Goal: Transaction & Acquisition: Purchase product/service

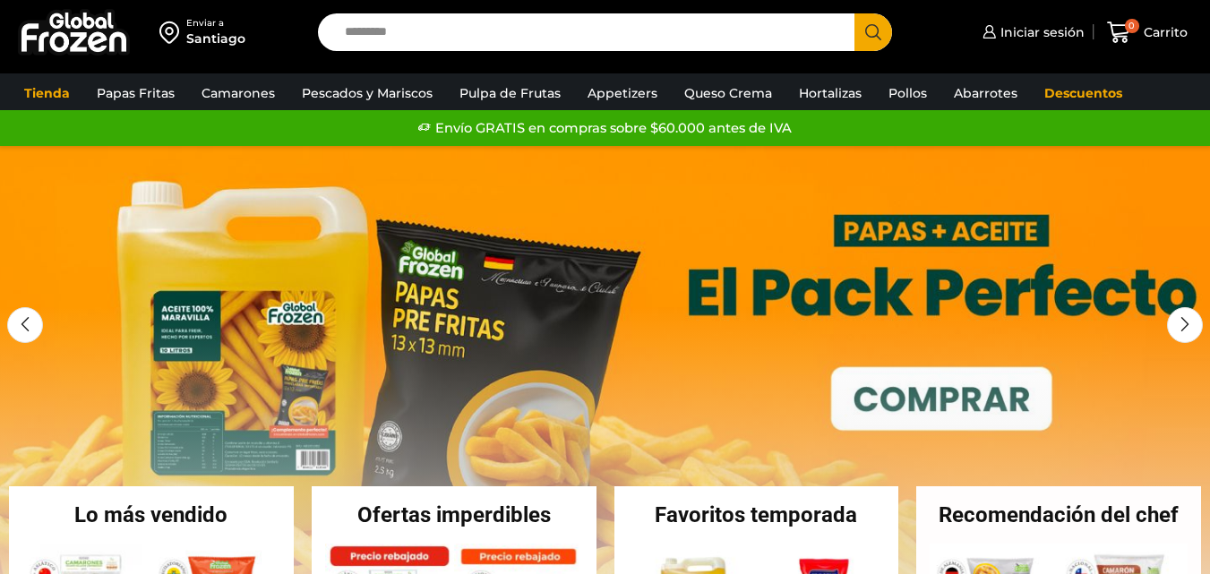
click at [64, 23] on img at bounding box center [74, 32] width 112 height 47
click at [1025, 39] on span "Iniciar sesión" at bounding box center [1040, 32] width 89 height 18
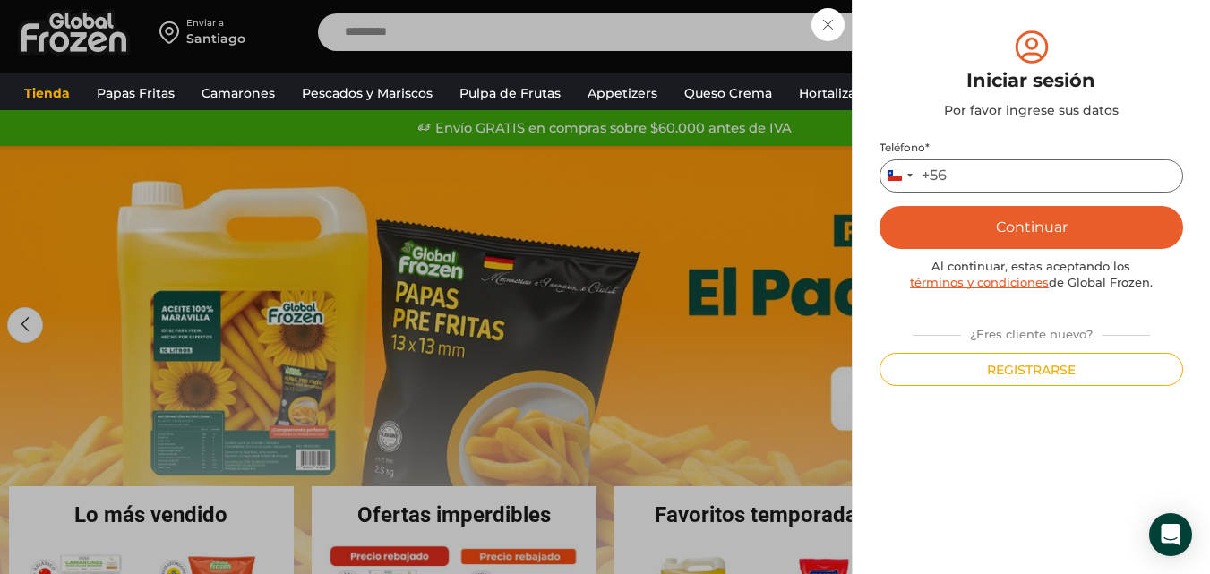
click at [971, 182] on input "Teléfono *" at bounding box center [1032, 175] width 304 height 33
type input "*********"
click at [902, 220] on button "Continuar" at bounding box center [1032, 227] width 304 height 43
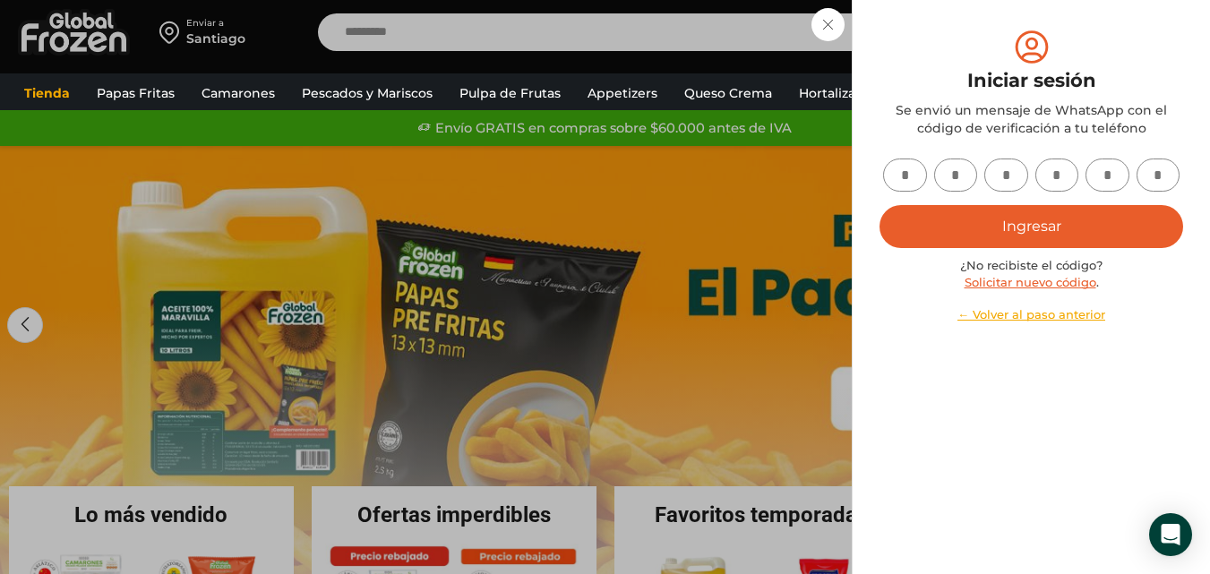
click at [907, 182] on input "text" at bounding box center [905, 175] width 44 height 33
type input "*"
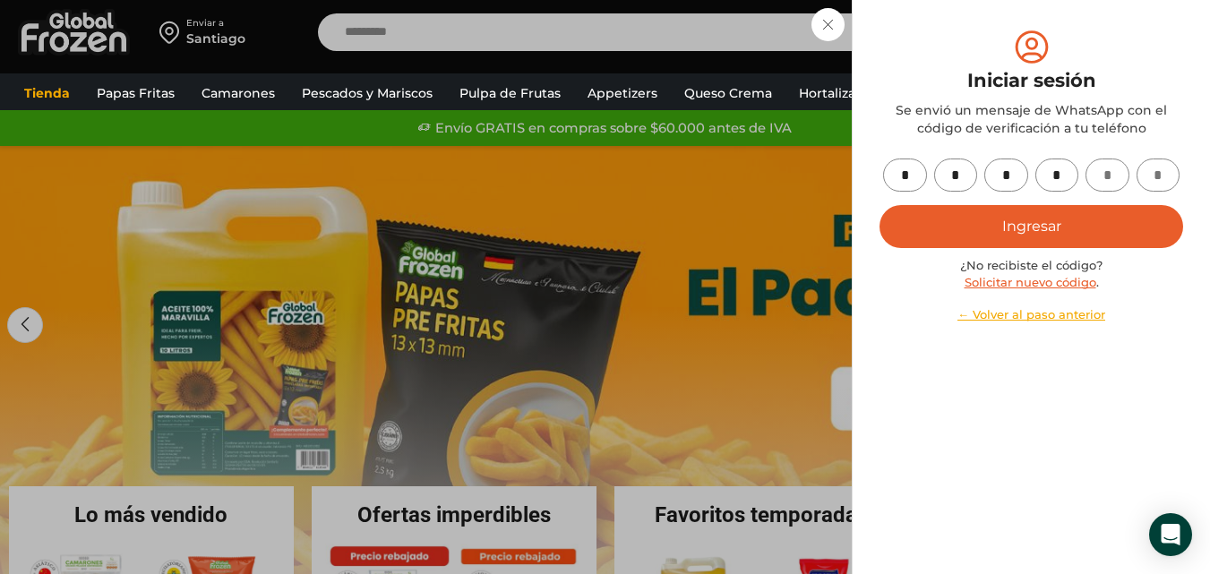
type input "*"
click at [880, 205] on button "Ingresar" at bounding box center [1032, 226] width 304 height 43
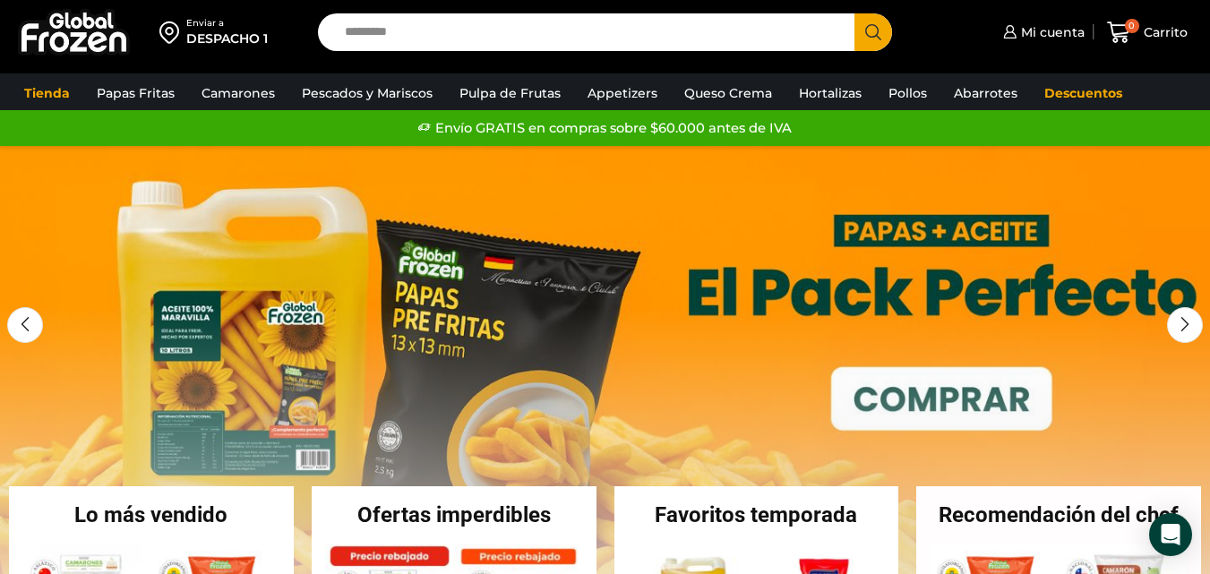
click at [769, 28] on input "Search input" at bounding box center [591, 32] width 510 height 38
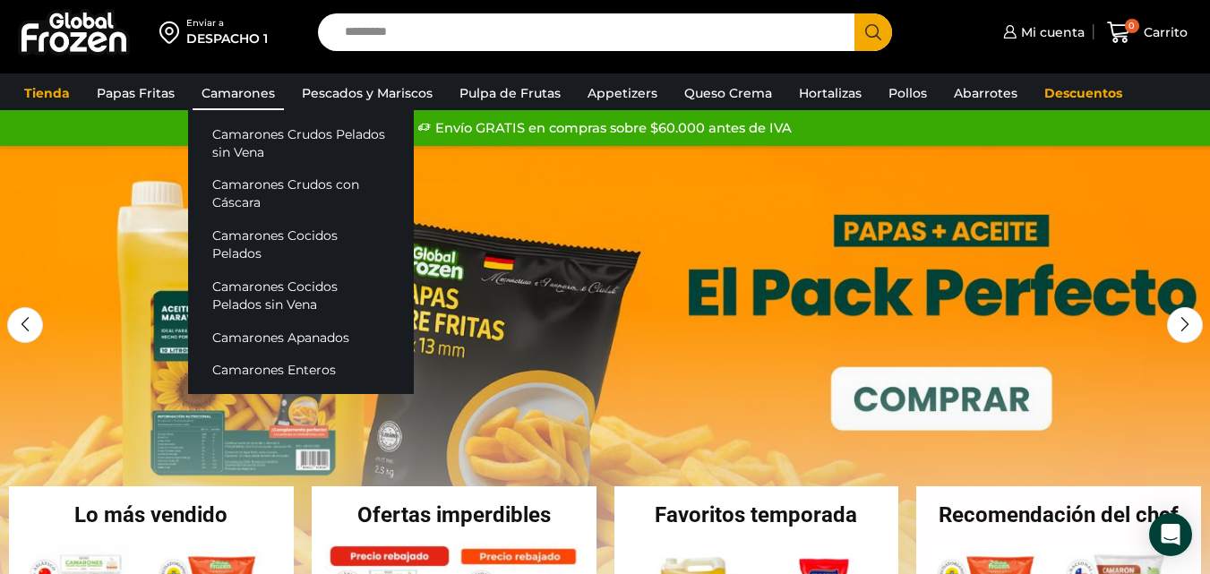
click at [253, 107] on link "Camarones" at bounding box center [238, 93] width 91 height 34
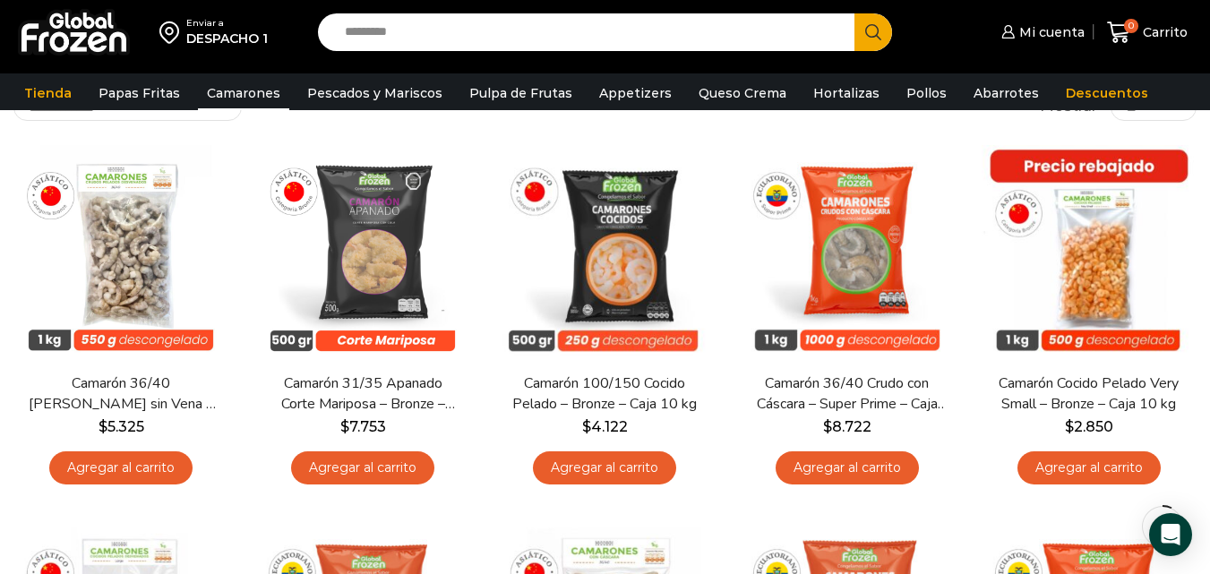
scroll to position [134, 0]
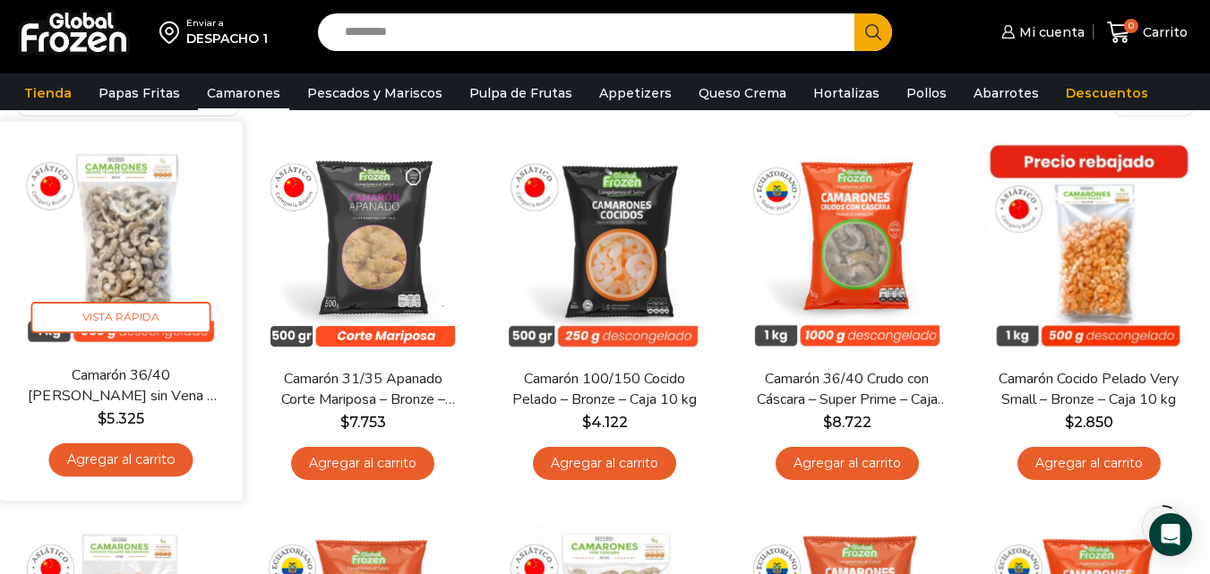
click at [130, 462] on link "Agregar al carrito" at bounding box center [121, 459] width 144 height 33
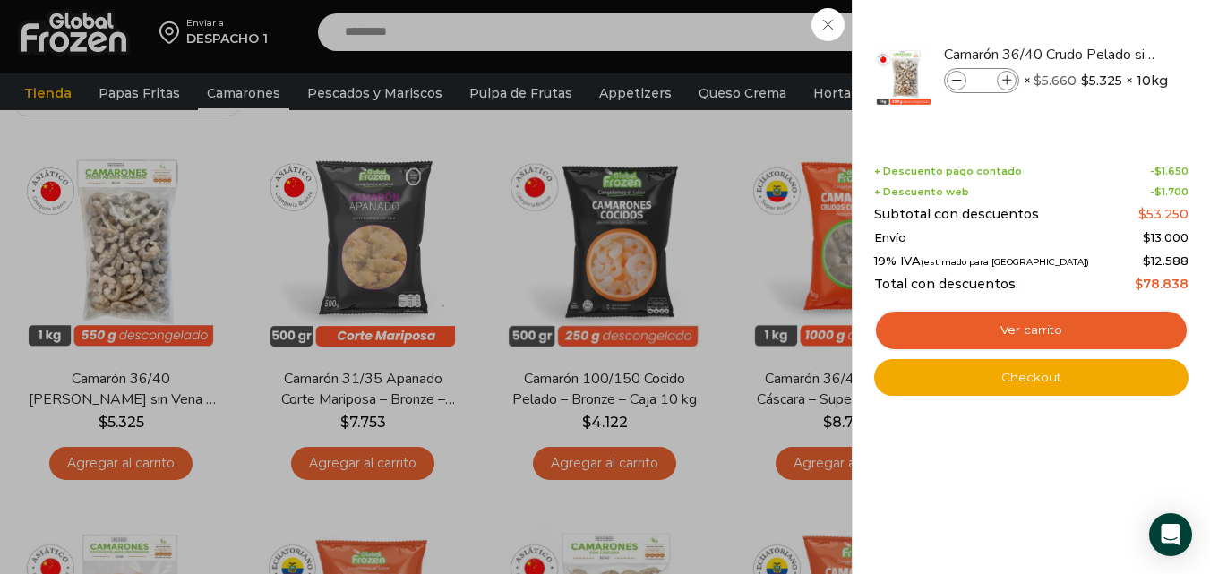
click at [1103, 54] on div "1 Carrito 1 1 Shopping Cart *" at bounding box center [1148, 33] width 90 height 42
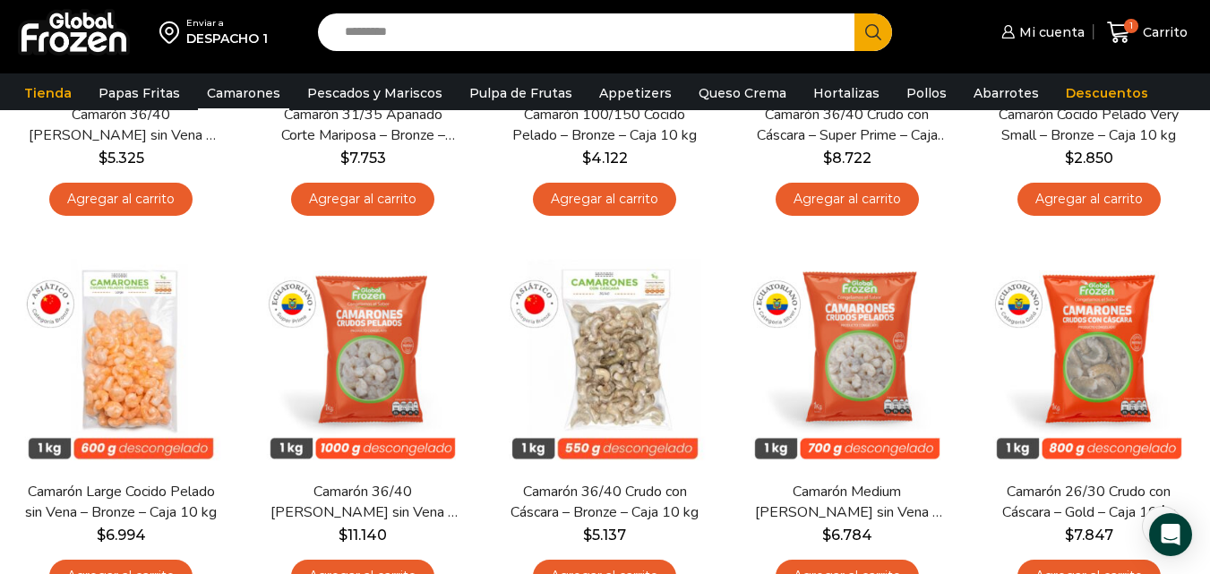
scroll to position [0, 0]
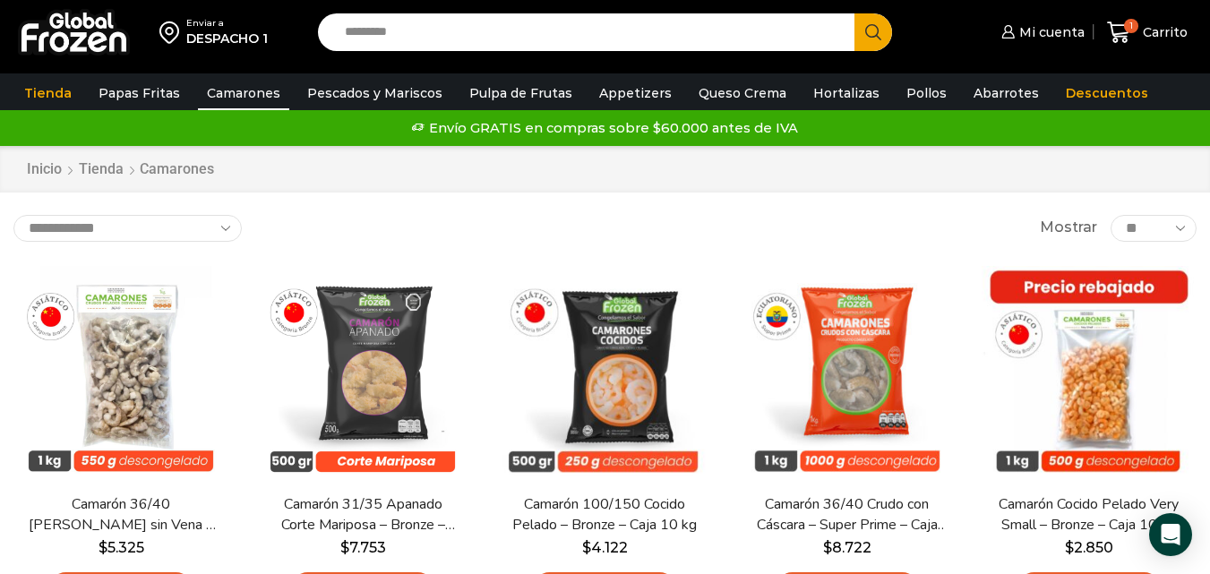
click at [374, 39] on input "Search input" at bounding box center [591, 32] width 510 height 38
type input "*****"
click at [855, 13] on button "Search" at bounding box center [874, 32] width 38 height 38
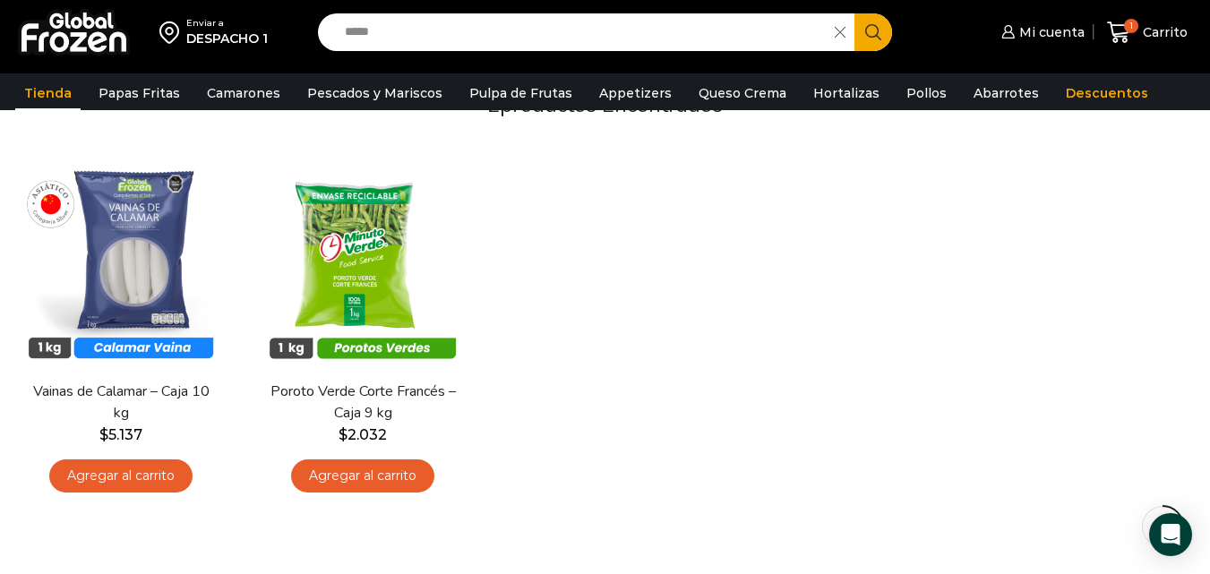
scroll to position [174, 0]
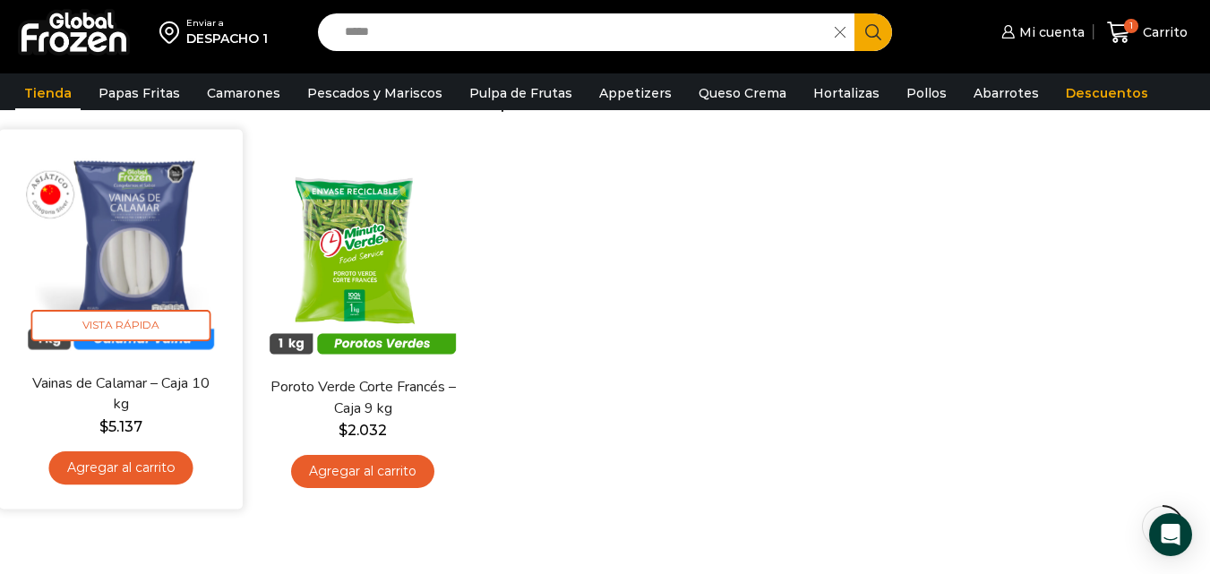
click at [159, 464] on link "Agregar al carrito" at bounding box center [121, 467] width 144 height 33
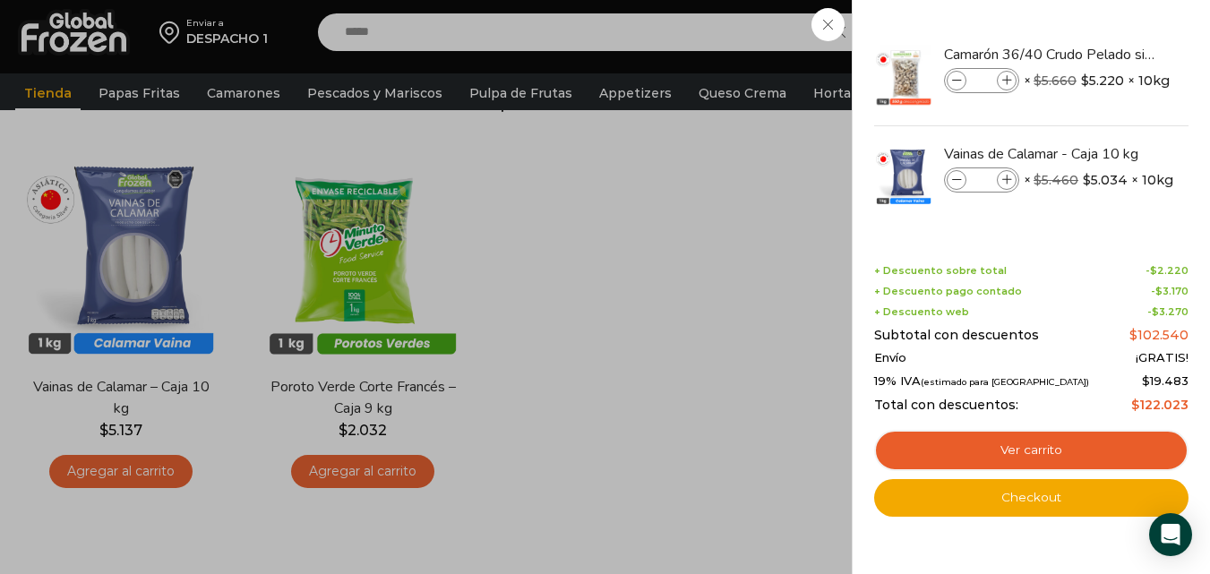
click at [1103, 54] on div "2 [GEOGRAPHIC_DATA] 2 2 Shopping Cart *" at bounding box center [1148, 33] width 90 height 42
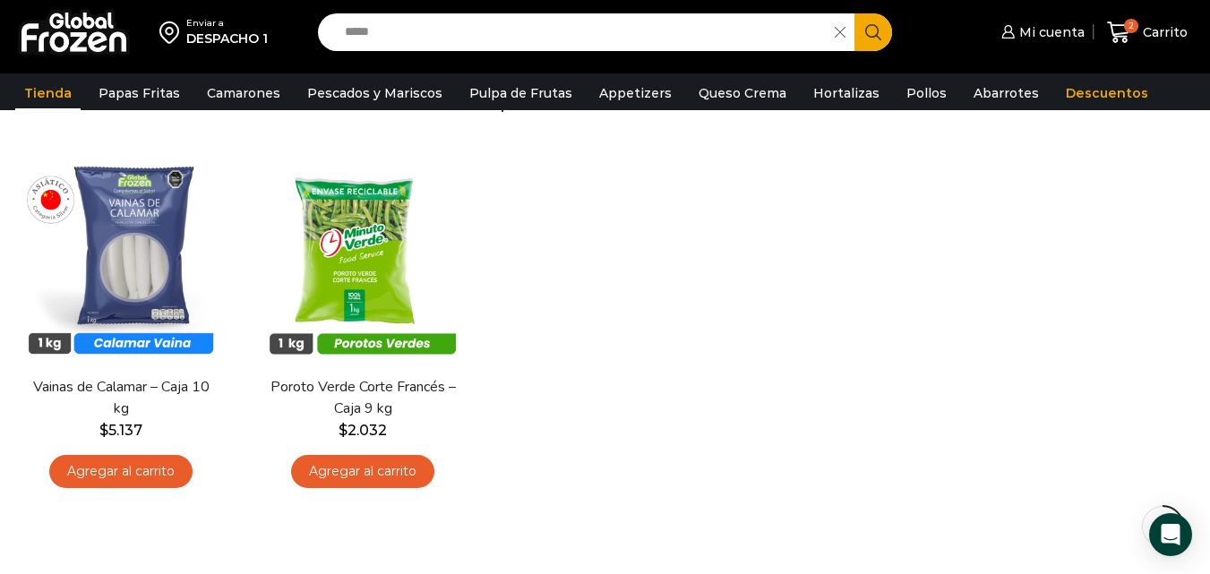
click at [845, 27] on icon at bounding box center [840, 32] width 11 height 11
click at [794, 13] on input "Search input" at bounding box center [591, 32] width 510 height 38
click at [855, 13] on button "Search" at bounding box center [874, 32] width 38 height 38
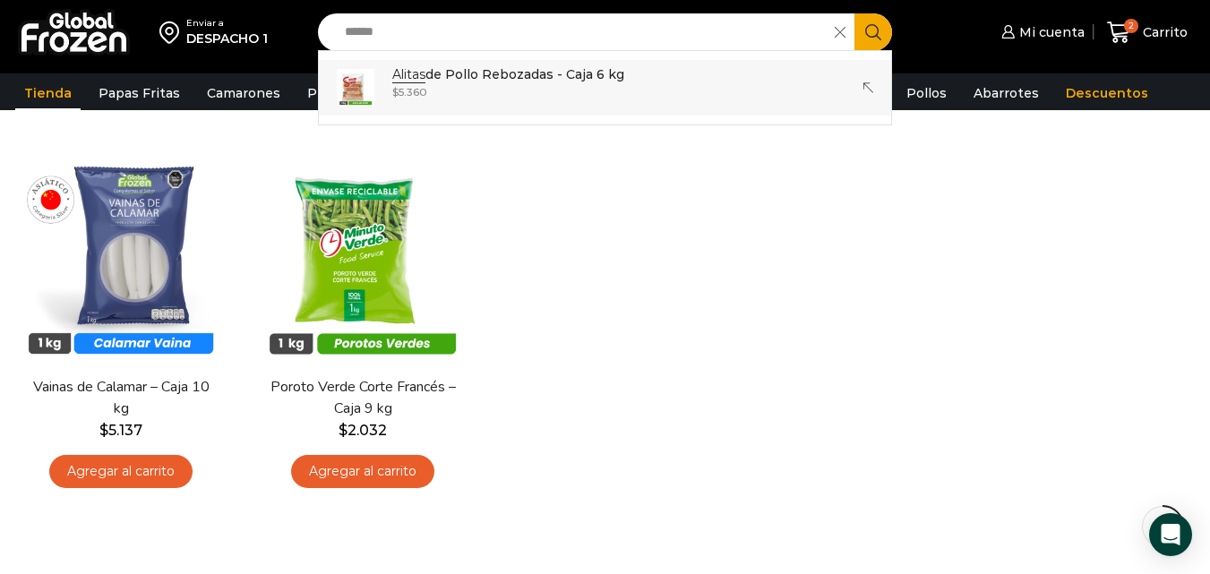
click at [558, 90] on div "$ 5.360" at bounding box center [508, 91] width 232 height 15
type input "**********"
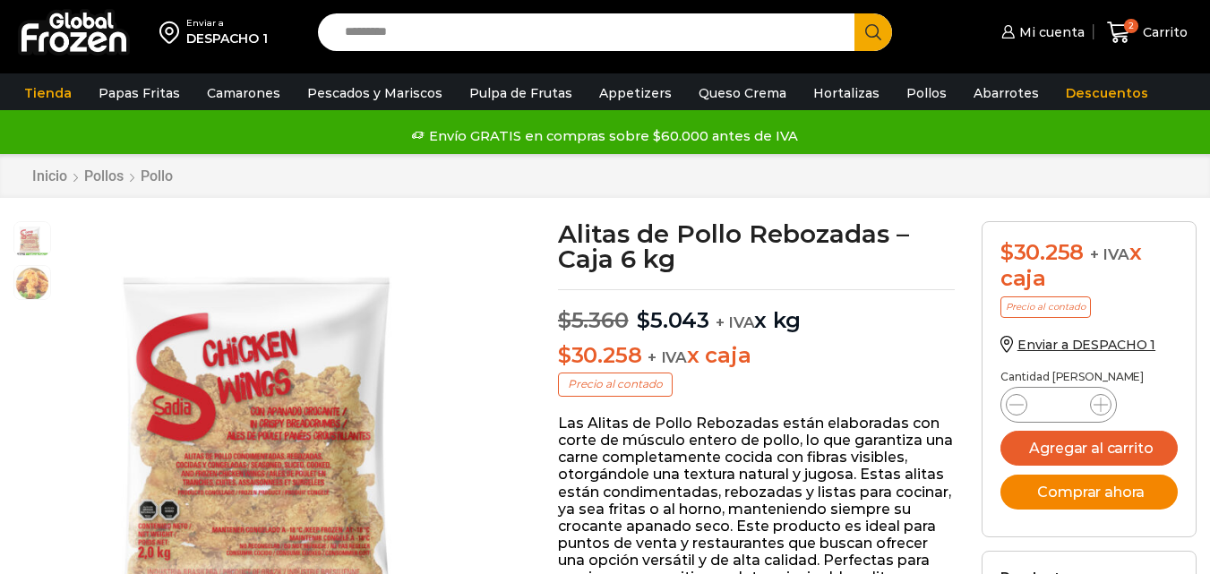
scroll to position [1, 0]
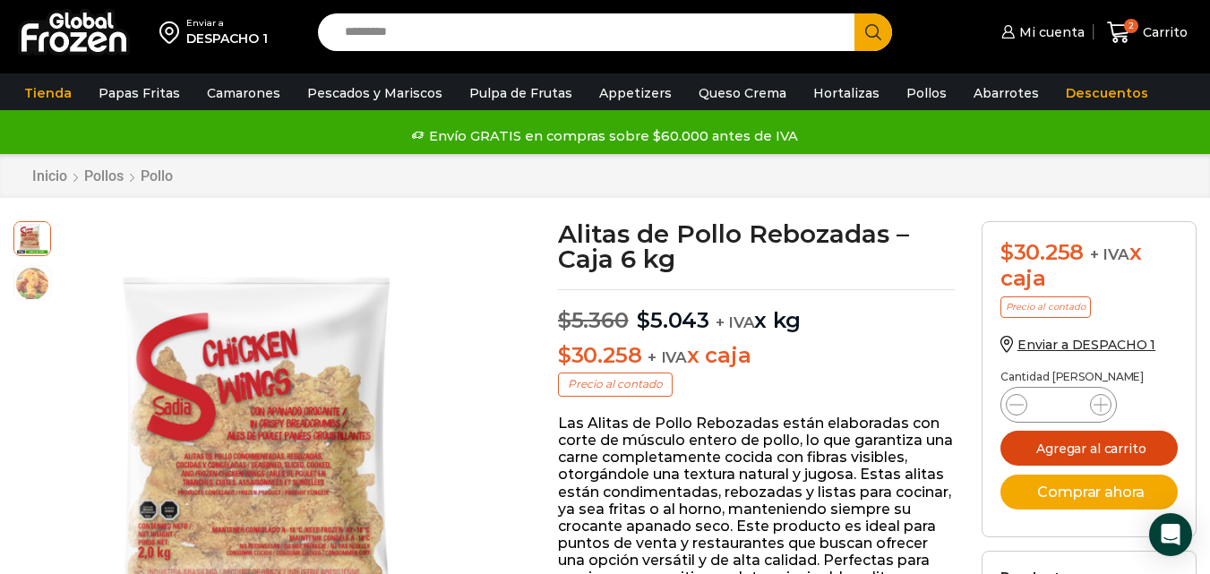
click at [1108, 454] on button "Agregar al carrito" at bounding box center [1089, 448] width 177 height 35
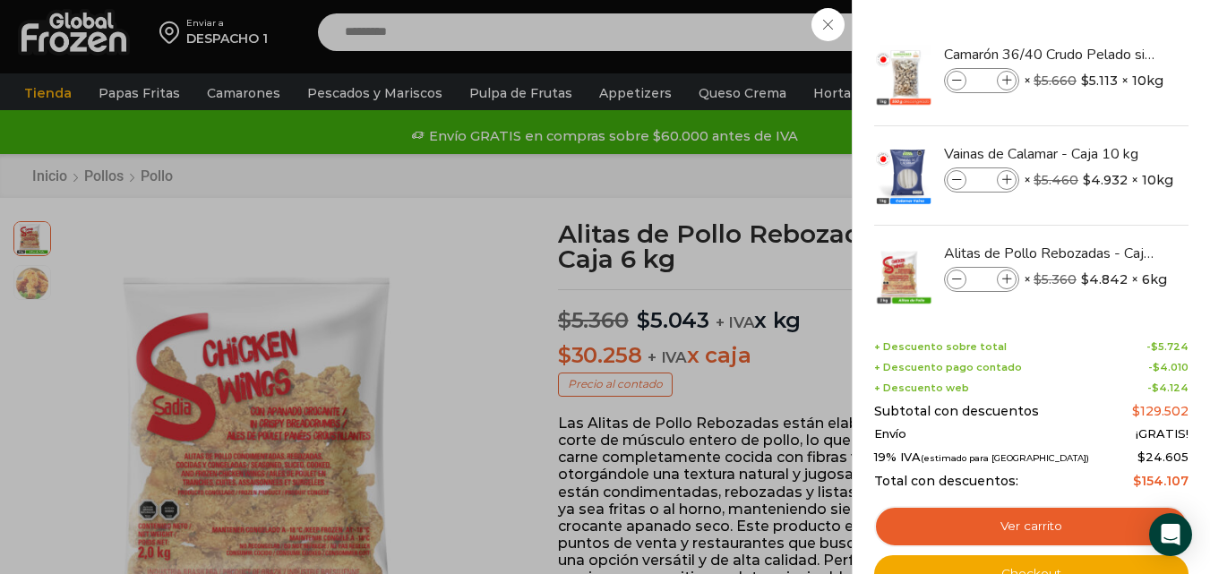
click at [1103, 24] on div "3 [GEOGRAPHIC_DATA] 3 3 Shopping Cart *" at bounding box center [1148, 33] width 90 height 42
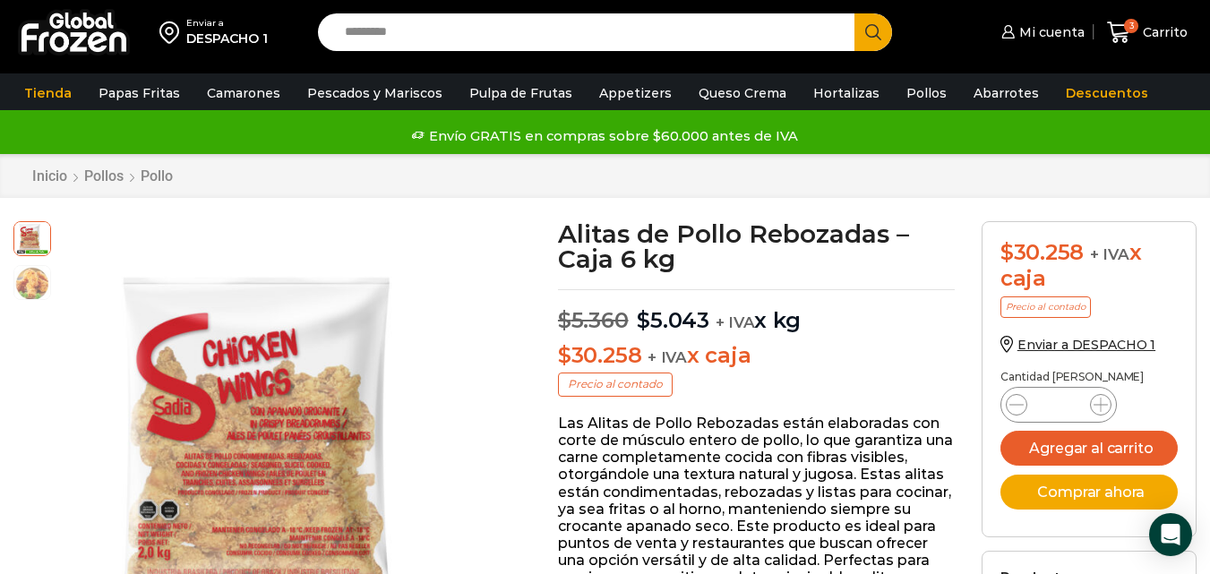
click at [705, 42] on input "Search input" at bounding box center [591, 32] width 510 height 38
type input "*********"
click at [855, 13] on button "Search" at bounding box center [874, 32] width 38 height 38
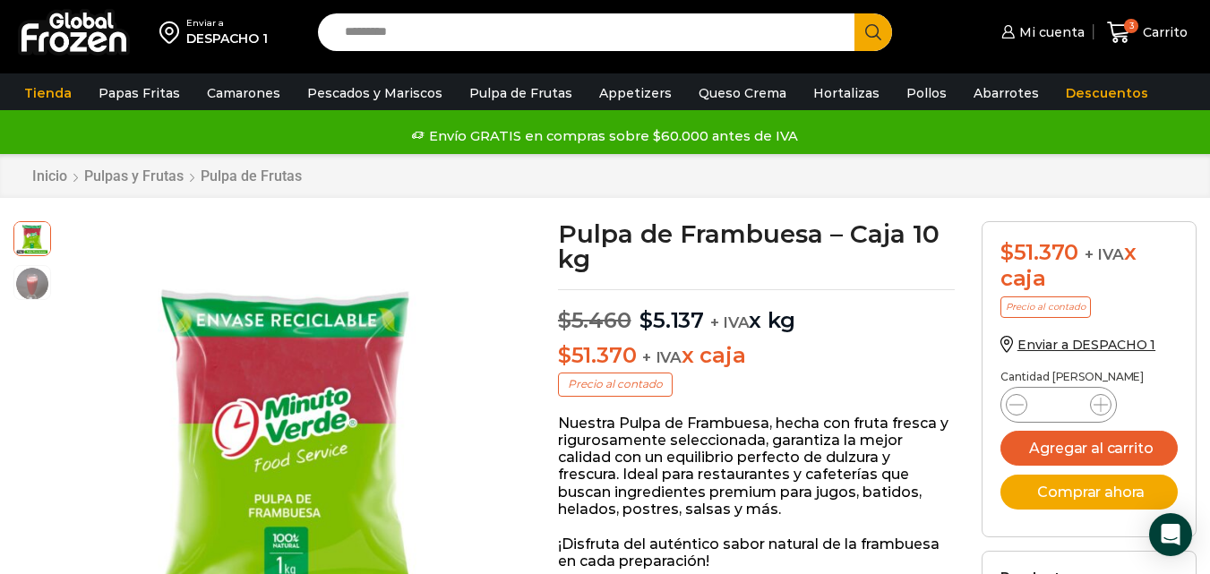
click at [79, 465] on div at bounding box center [277, 451] width 460 height 460
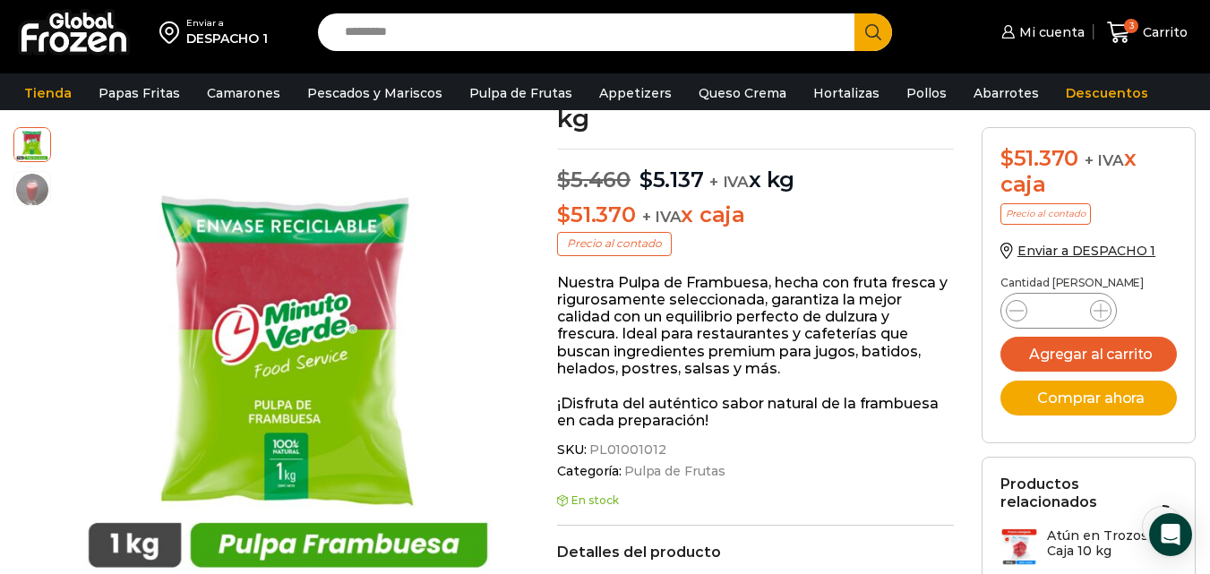
scroll to position [144, 0]
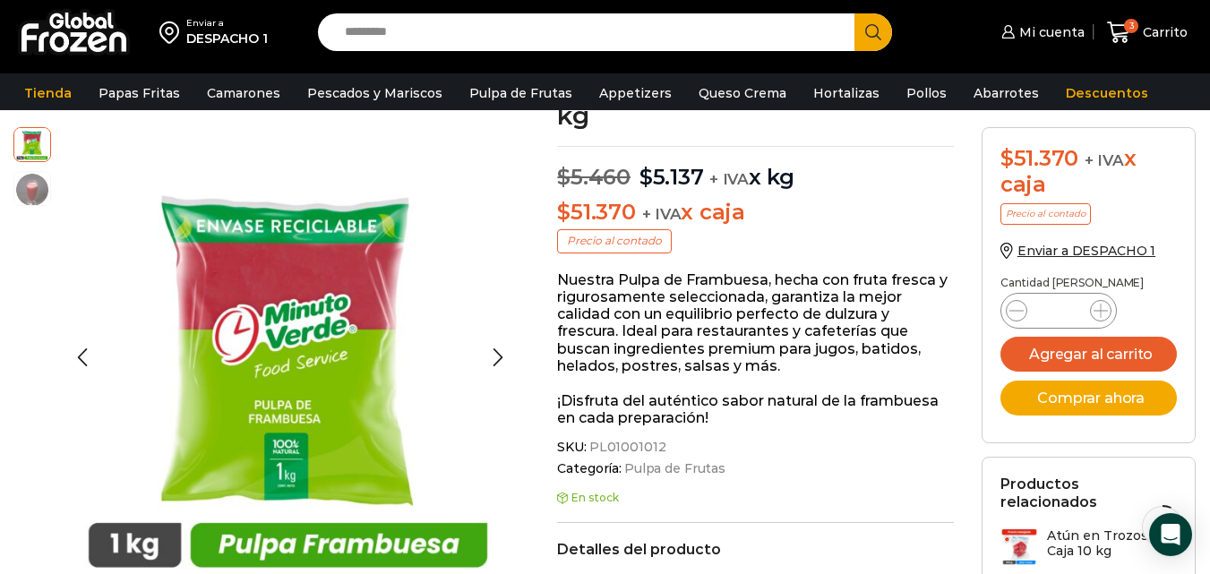
click at [16, 362] on div at bounding box center [36, 357] width 47 height 460
click at [1131, 30] on span "3" at bounding box center [1131, 26] width 14 height 14
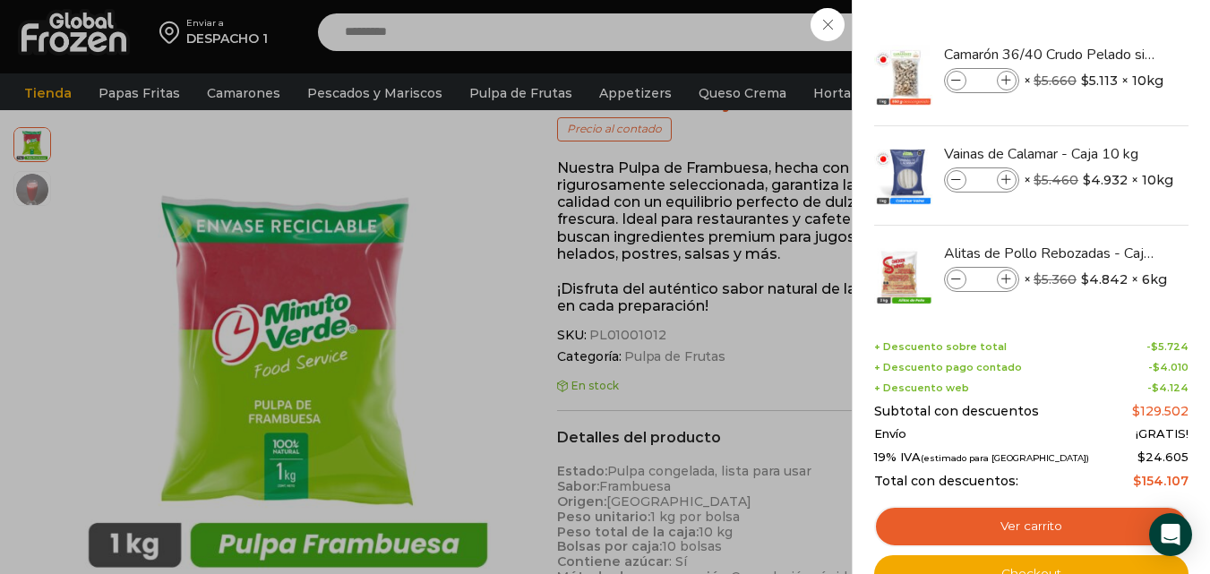
scroll to position [282, 0]
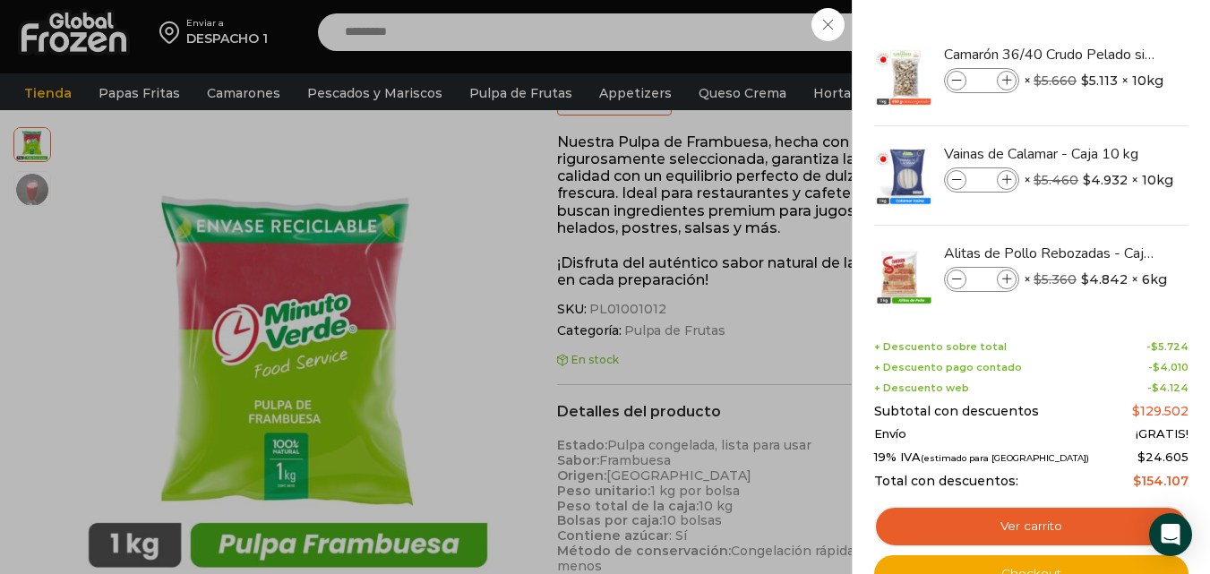
drag, startPoint x: 1185, startPoint y: 119, endPoint x: 1188, endPoint y: 184, distance: 64.6
click at [1188, 184] on div "Camarón 36/40 Crudo Pelado sin Vena - Bronze - Caja 10 kg Camarón 36/40 Crudo P…" at bounding box center [1031, 171] width 314 height 288
click at [1103, 54] on div "3 Carrito 3 3 Shopping Cart * $" at bounding box center [1148, 33] width 90 height 42
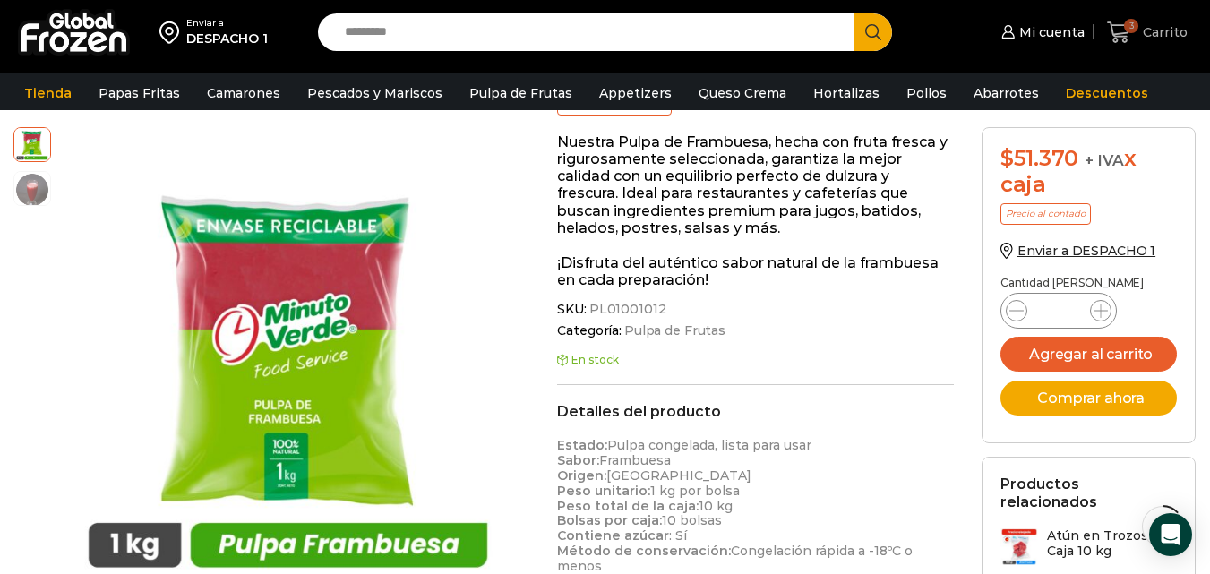
click at [1165, 41] on span "3 Carrito" at bounding box center [1147, 33] width 81 height 24
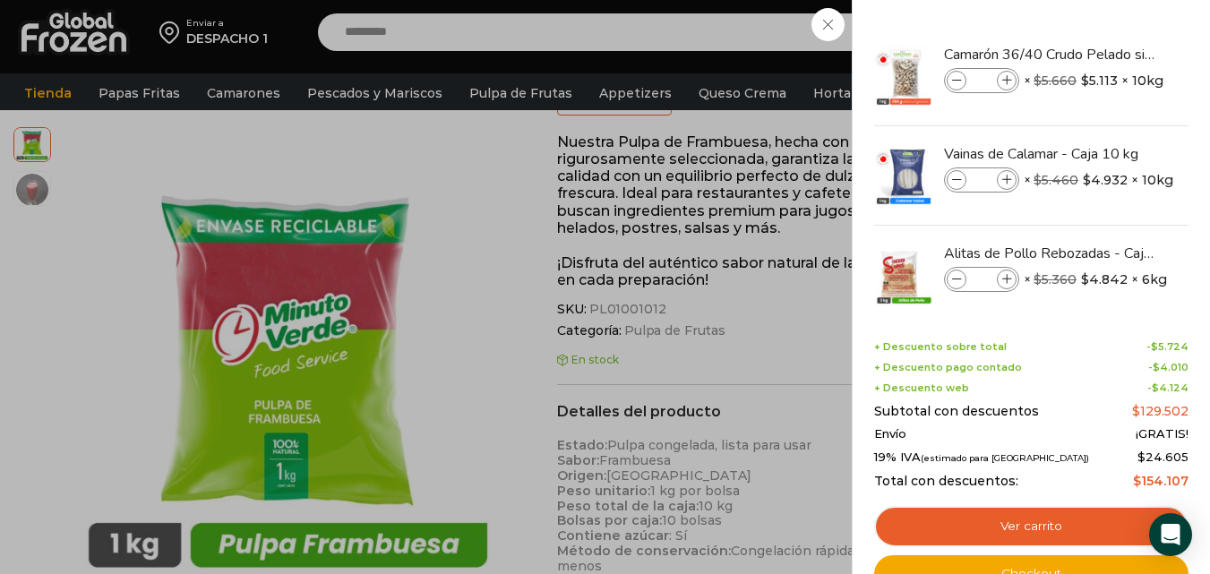
click at [1103, 54] on div "3 Carrito 3 3 Shopping Cart * $" at bounding box center [1148, 33] width 90 height 42
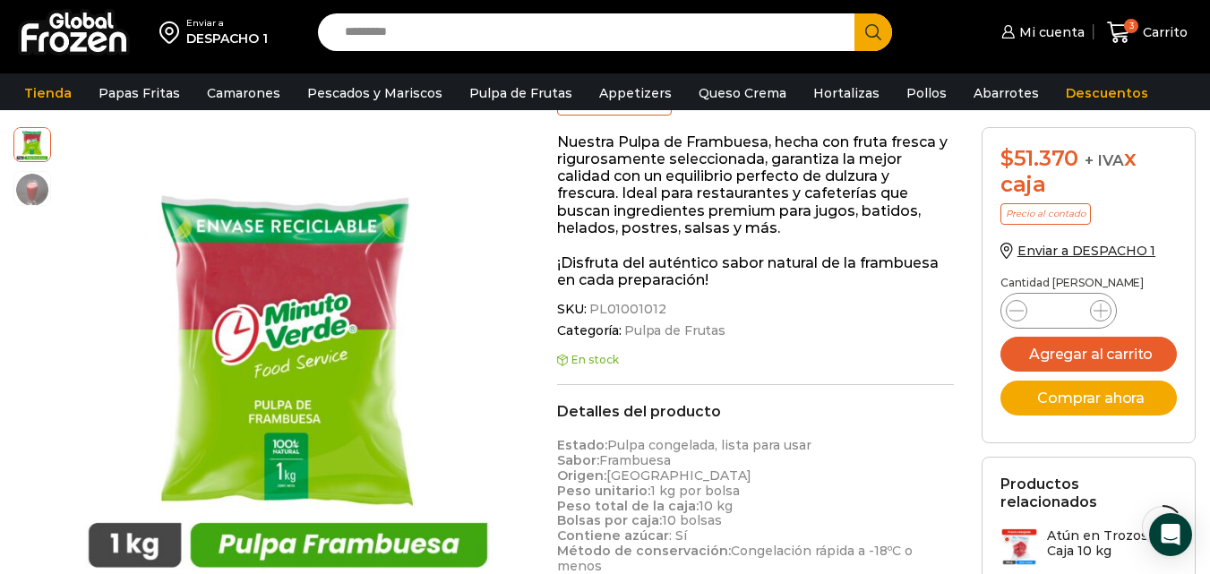
click at [0, 444] on div "Pasa el mouse por encima de la imagen para aplicar zoom Pulpa de Frambuesa – Ca…" at bounding box center [272, 381] width 544 height 509
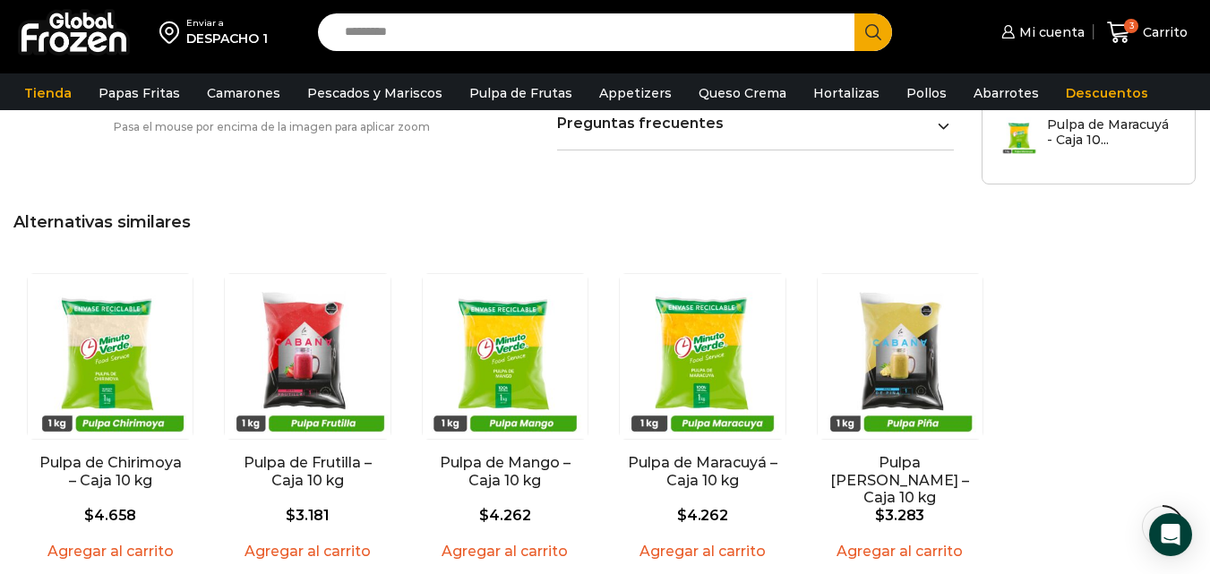
scroll to position [1214, 0]
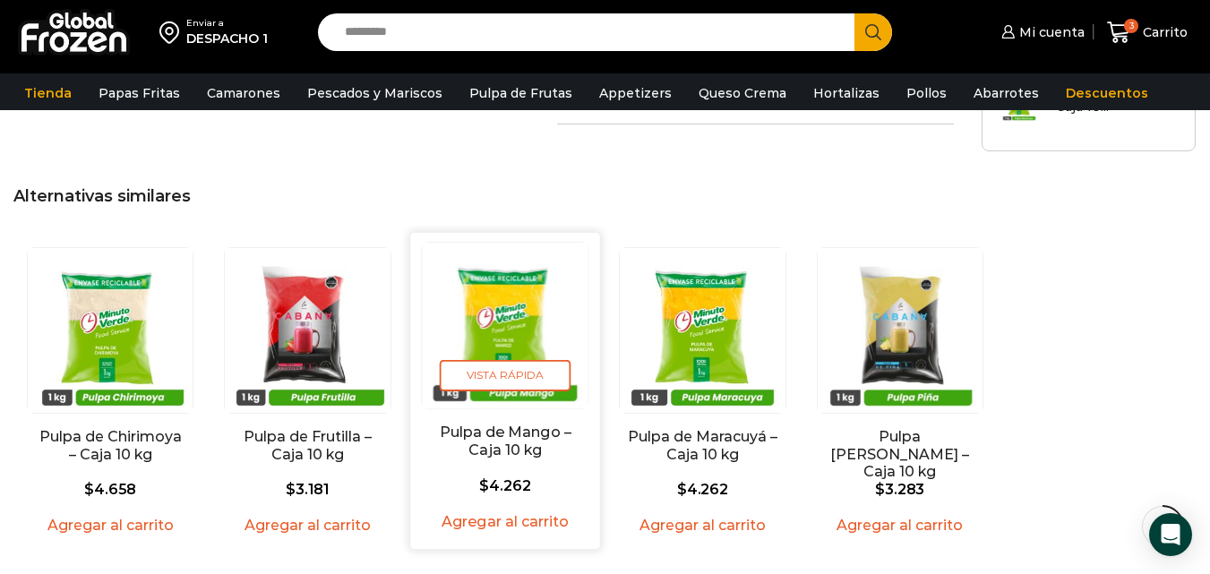
click at [527, 274] on img "3 / 5" at bounding box center [505, 326] width 167 height 167
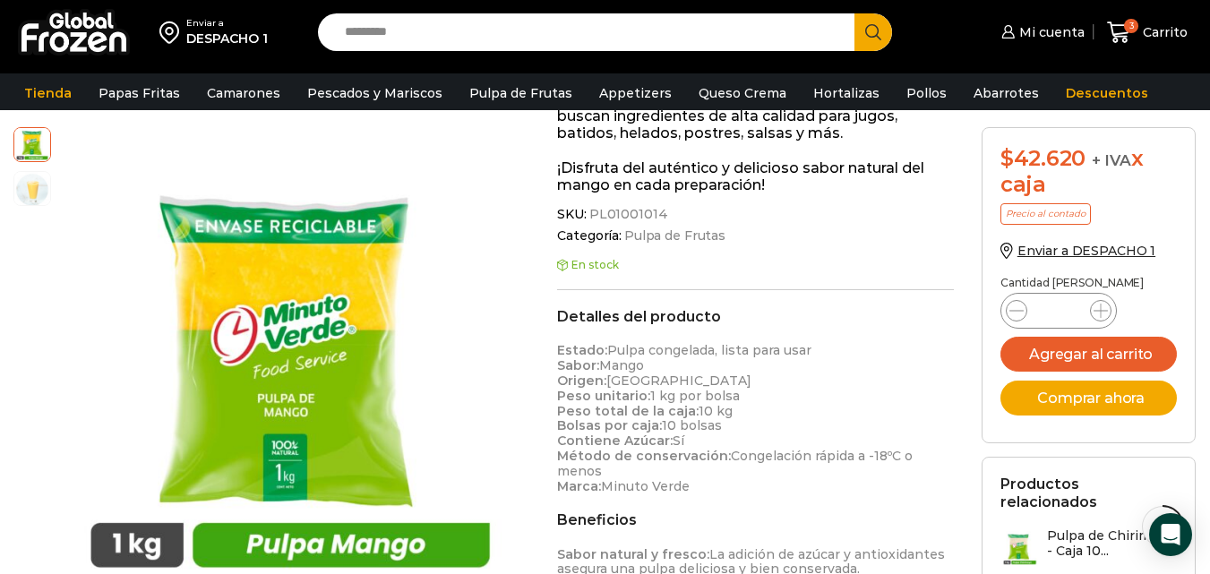
scroll to position [359, 0]
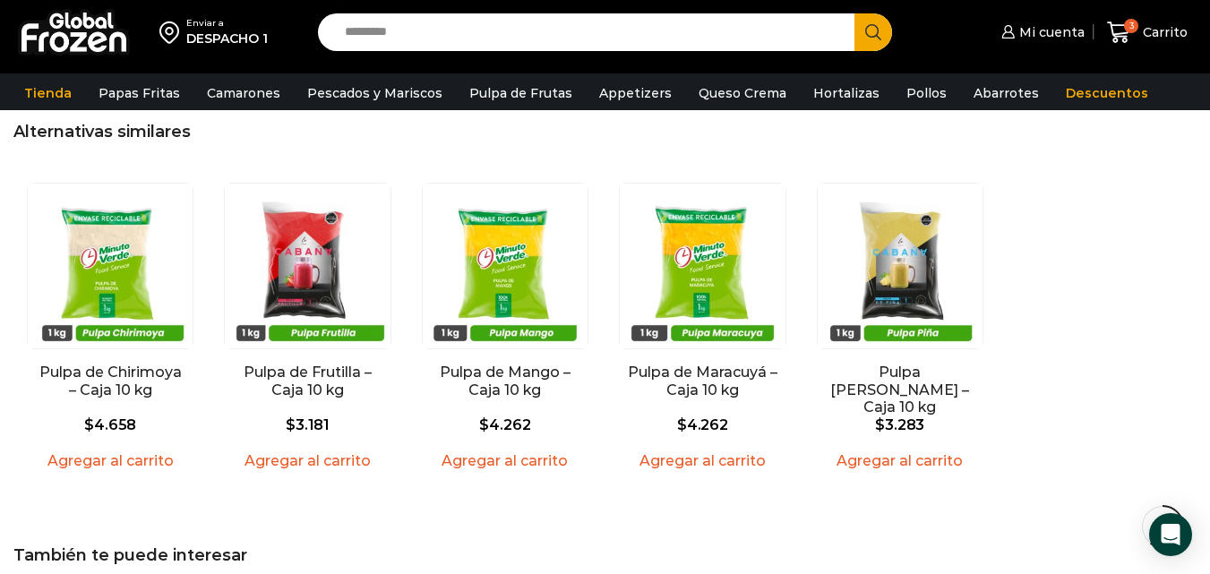
scroll to position [1256, 0]
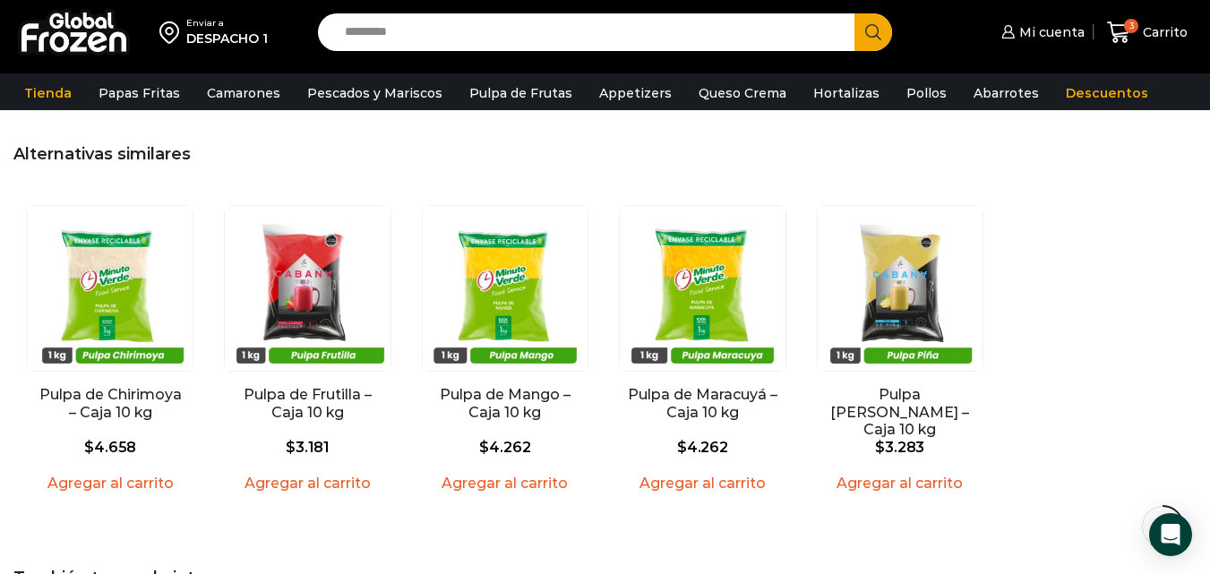
click at [1098, 309] on div "En stock Vista Rápida Pulpa de Chirimoya – Caja 10 kg $ 4.658 Agregar al carrit…" at bounding box center [605, 353] width 1178 height 314
click at [1179, 389] on div "En stock Vista Rápida Pulpa de Chirimoya – Caja 10 kg $ 4.658 Agregar al carrit…" at bounding box center [605, 353] width 1178 height 314
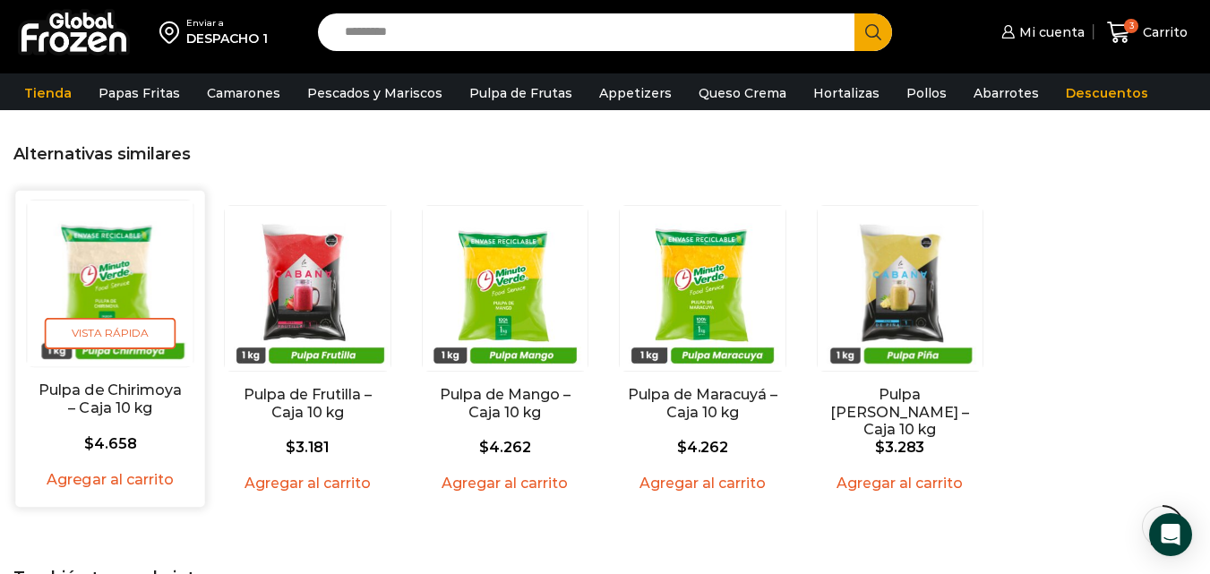
click at [123, 397] on link "Pulpa de Chirimoya – Caja 10 kg" at bounding box center [110, 400] width 151 height 35
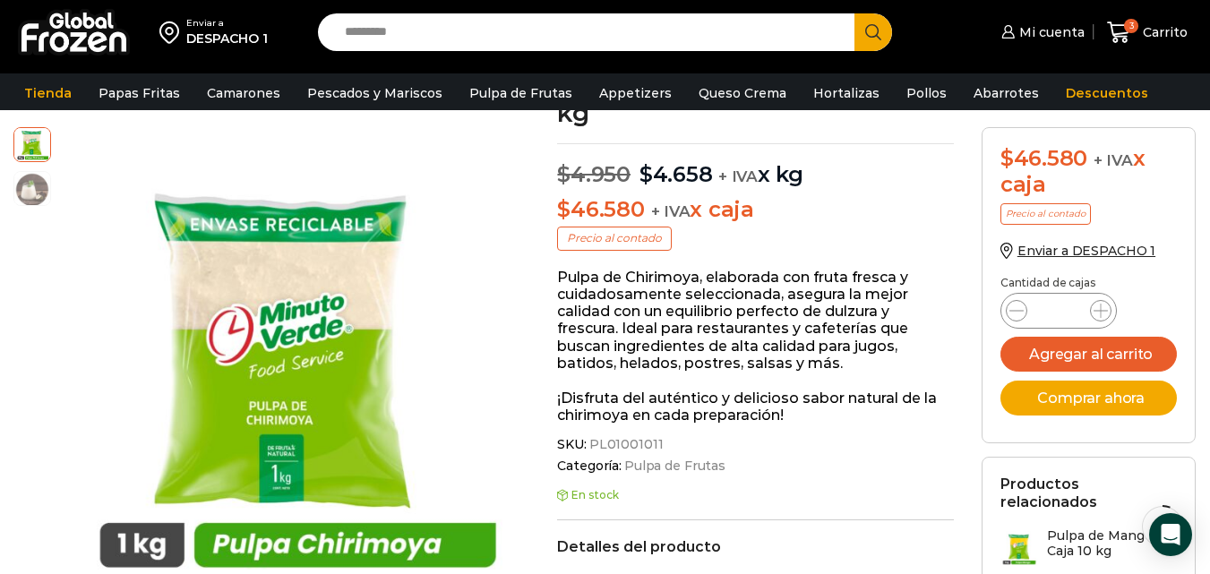
scroll to position [107, 0]
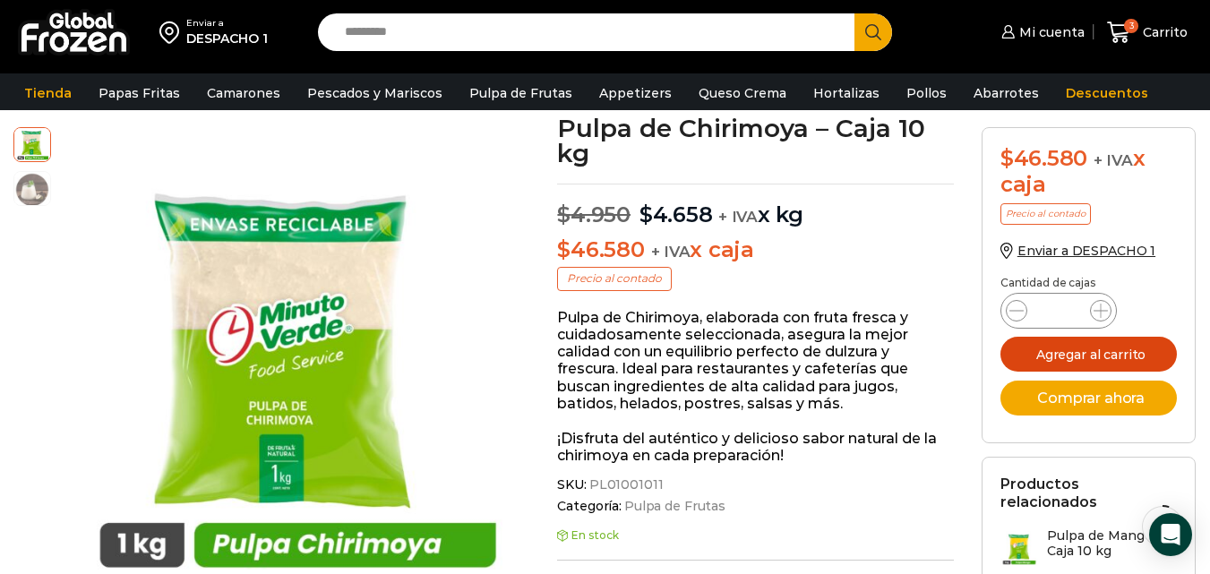
click at [1122, 361] on button "Agregar al carrito" at bounding box center [1089, 354] width 177 height 35
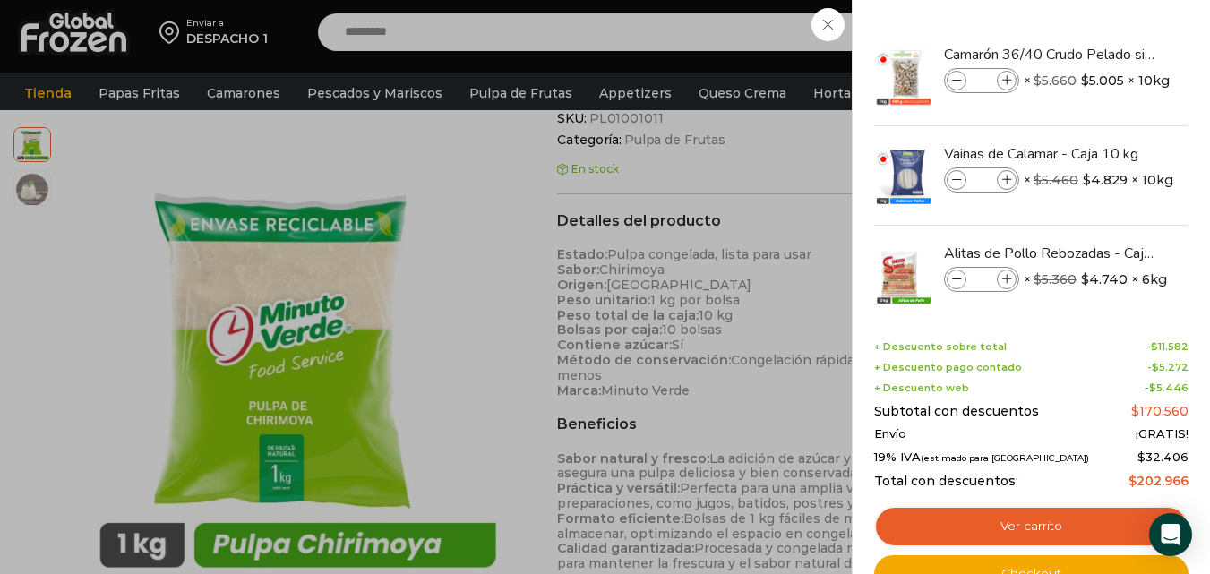
scroll to position [500, 0]
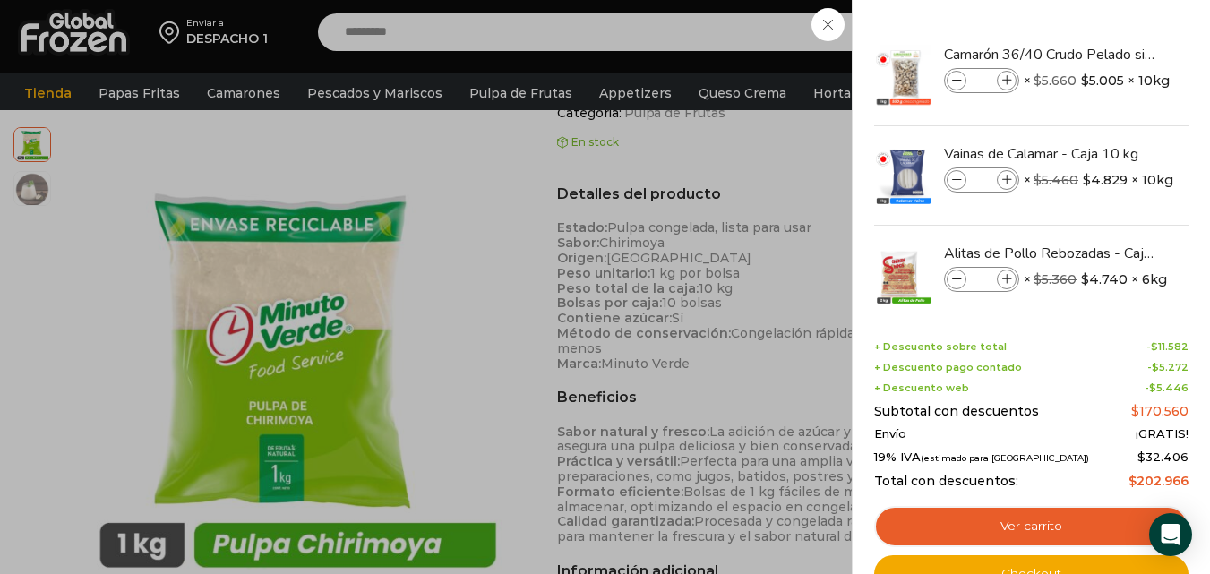
click at [1103, 20] on div "4 Carrito 4 4 Shopping Cart *" at bounding box center [1148, 33] width 90 height 42
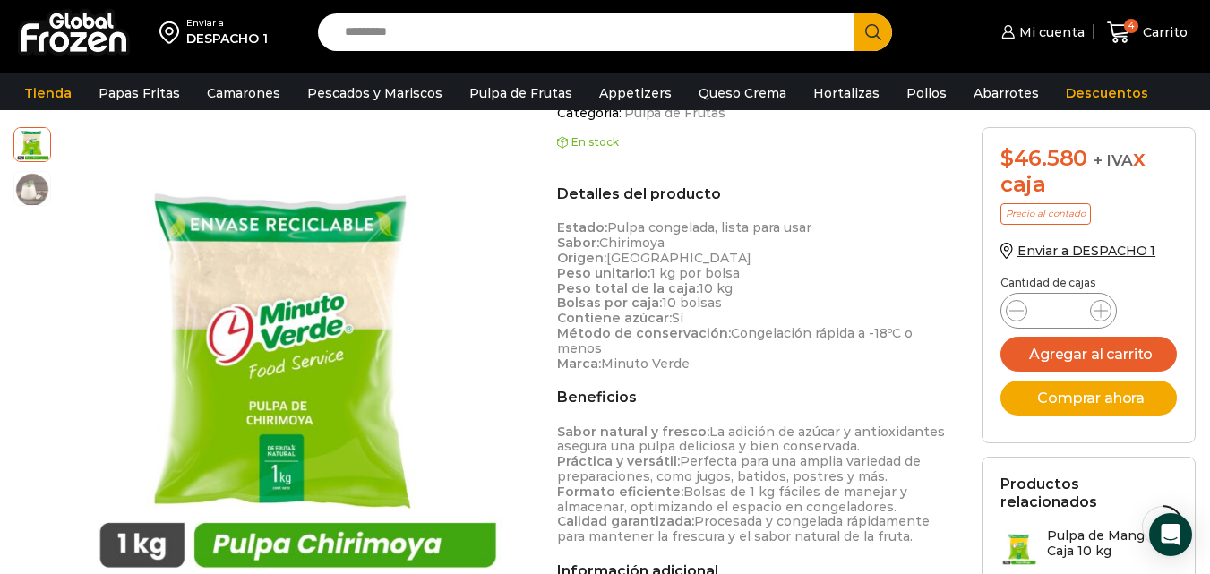
click at [778, 38] on input "Search input" at bounding box center [591, 32] width 510 height 38
type input "*****"
click at [855, 13] on button "Search" at bounding box center [874, 32] width 38 height 38
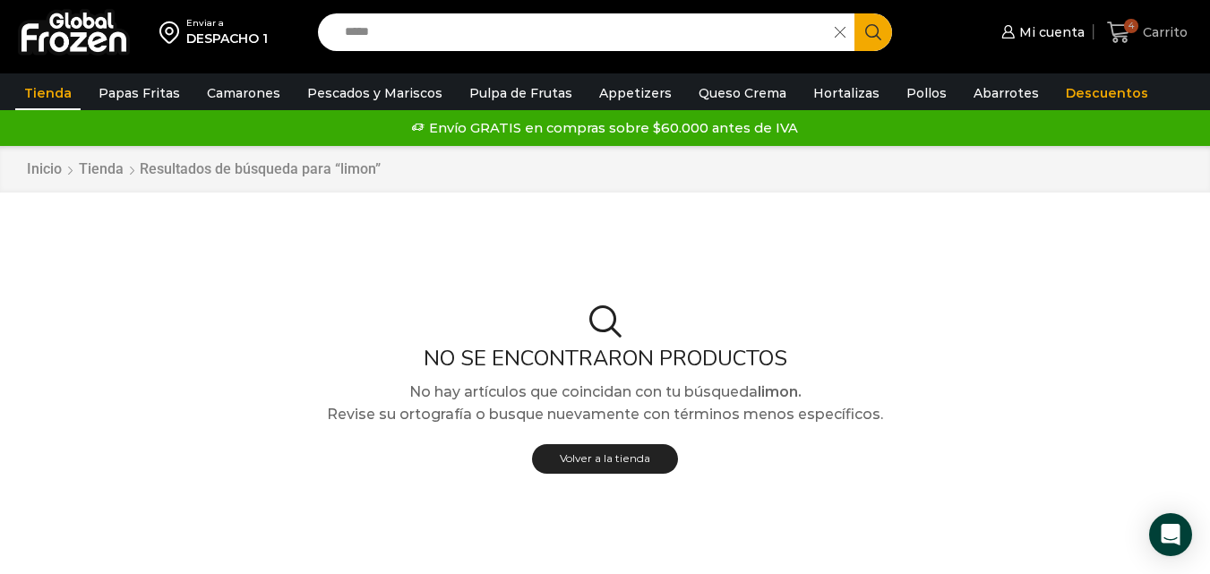
click at [1133, 42] on span "4" at bounding box center [1122, 33] width 31 height 24
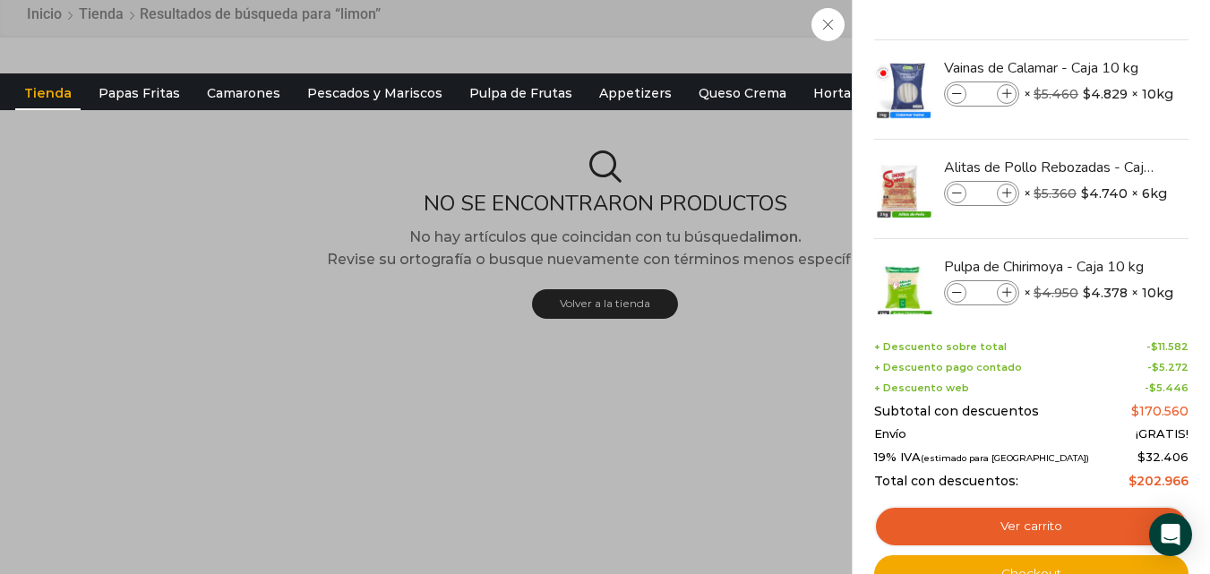
scroll to position [123, 0]
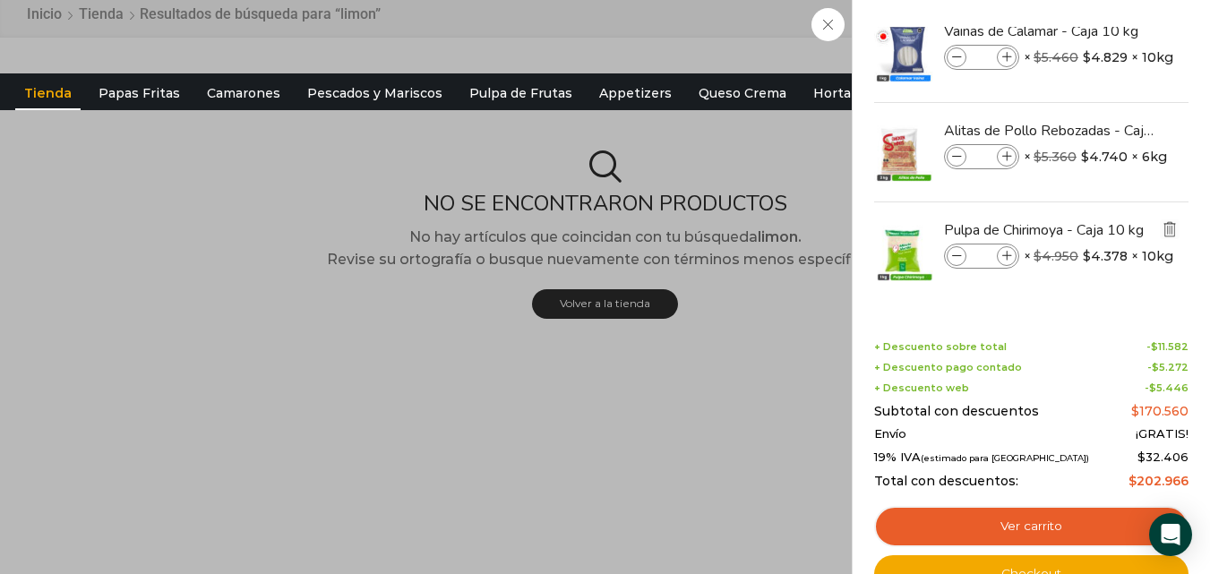
click at [1166, 234] on img "Eliminar Pulpa de Chirimoya - Caja 10 kg del carrito" at bounding box center [1170, 229] width 16 height 16
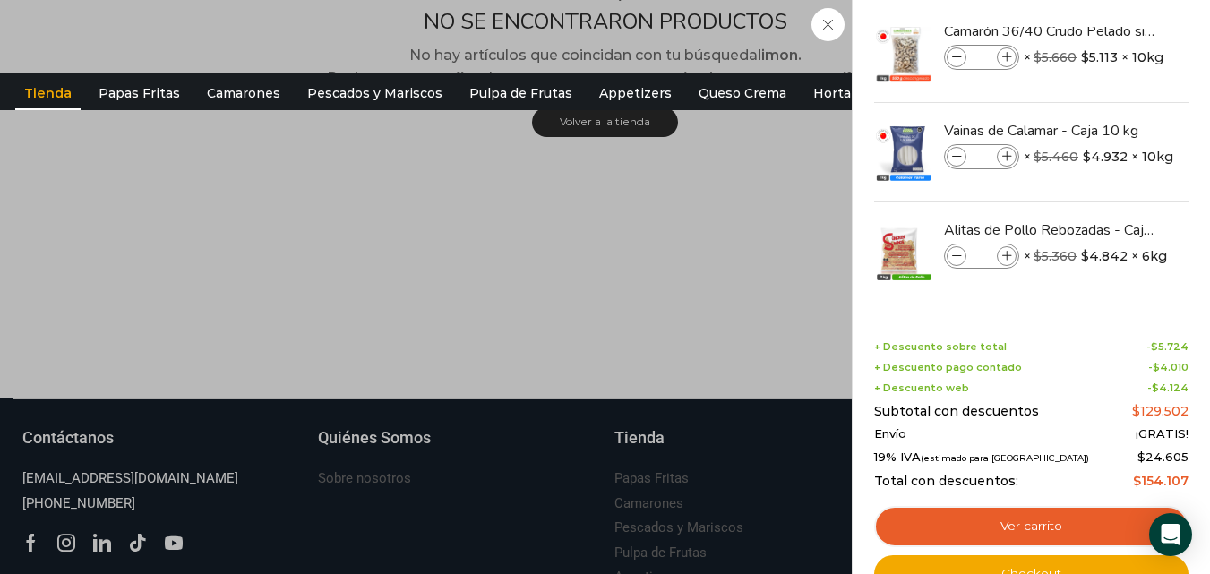
scroll to position [346, 0]
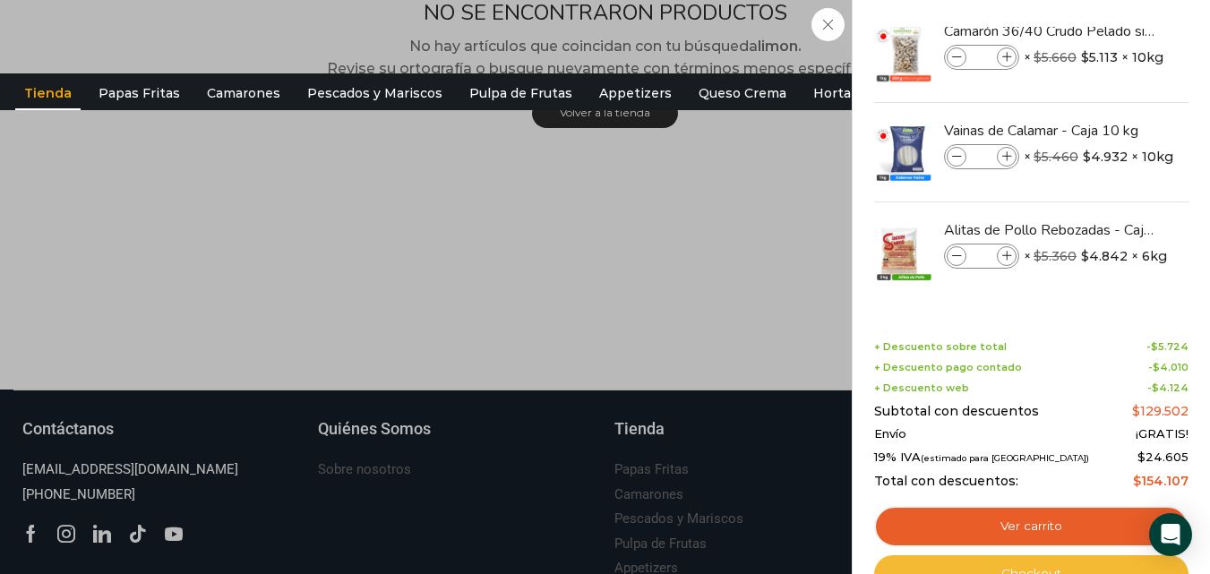
click at [1036, 572] on link "Checkout" at bounding box center [1031, 574] width 314 height 38
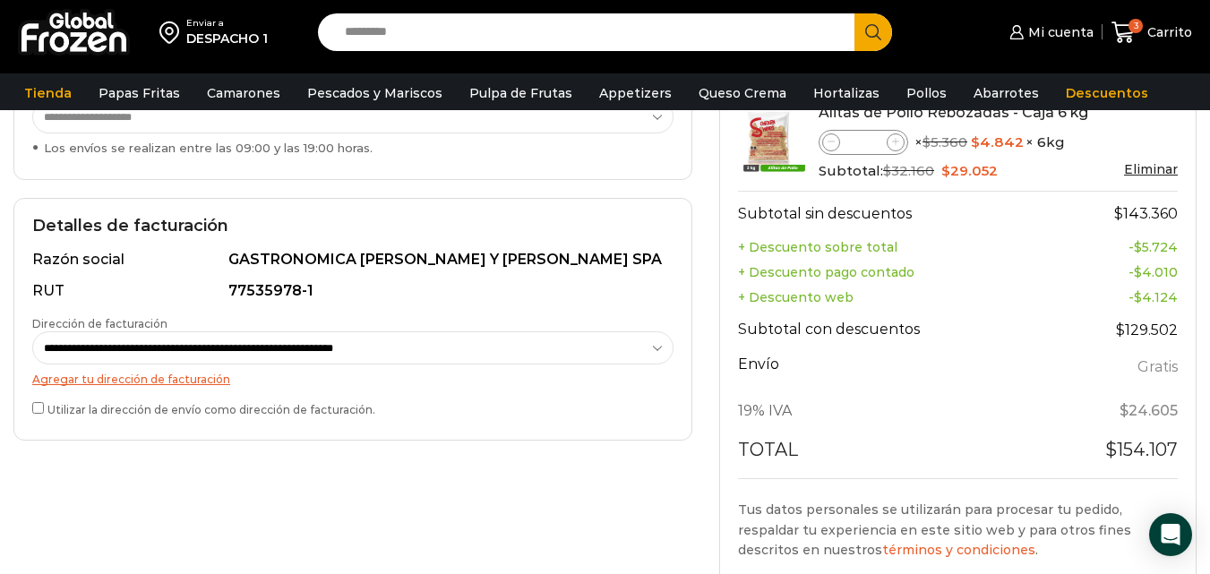
scroll to position [428, 0]
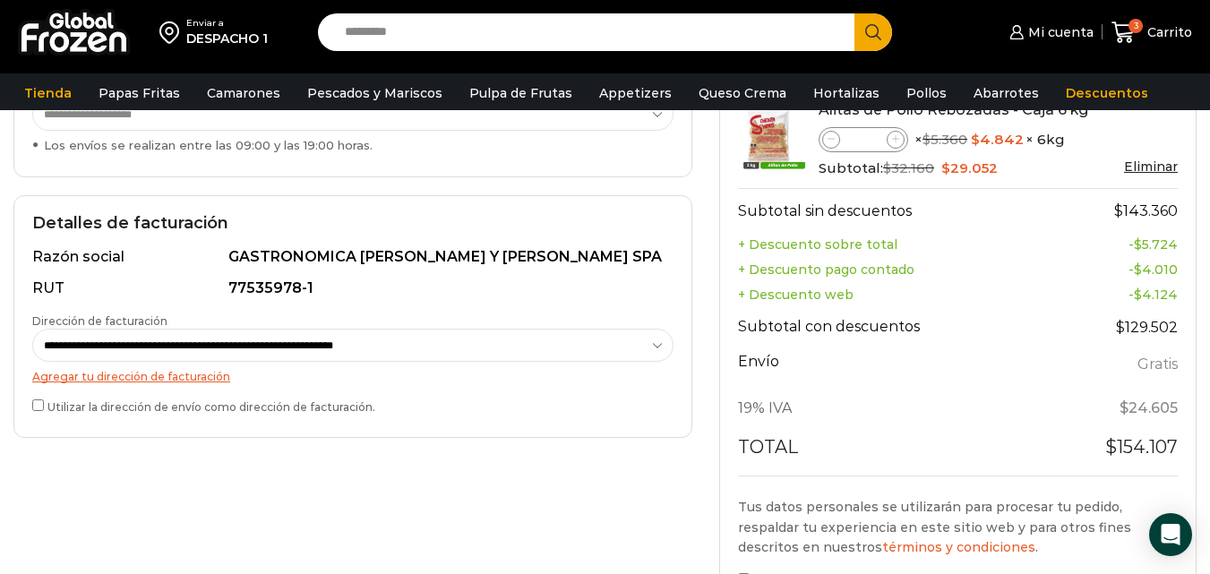
click at [24, 402] on div "**********" at bounding box center [352, 316] width 679 height 243
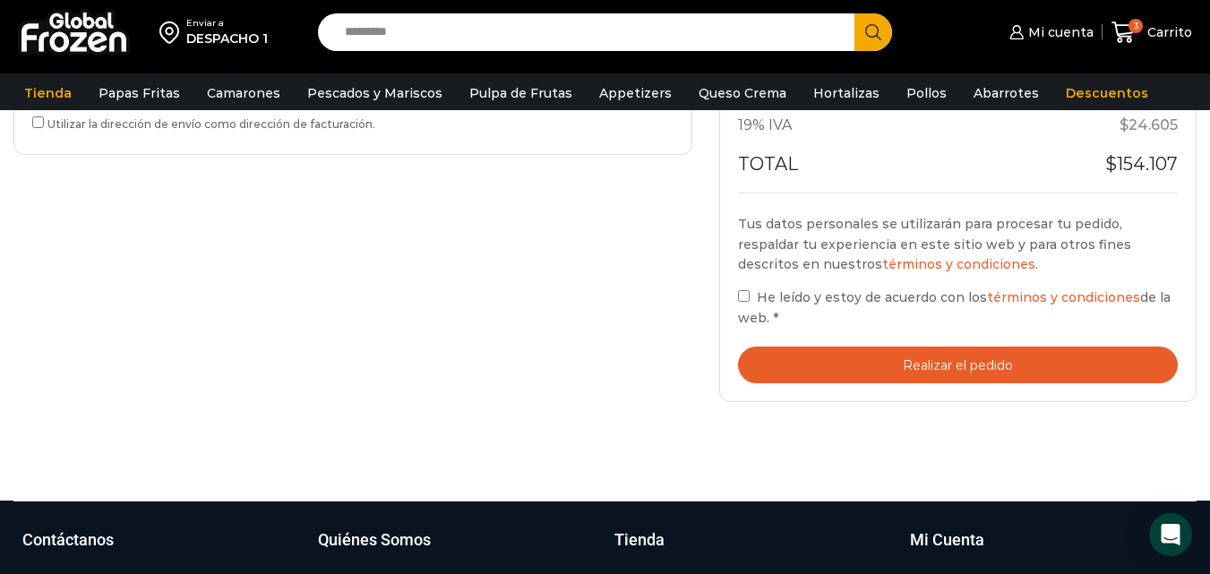
scroll to position [719, 0]
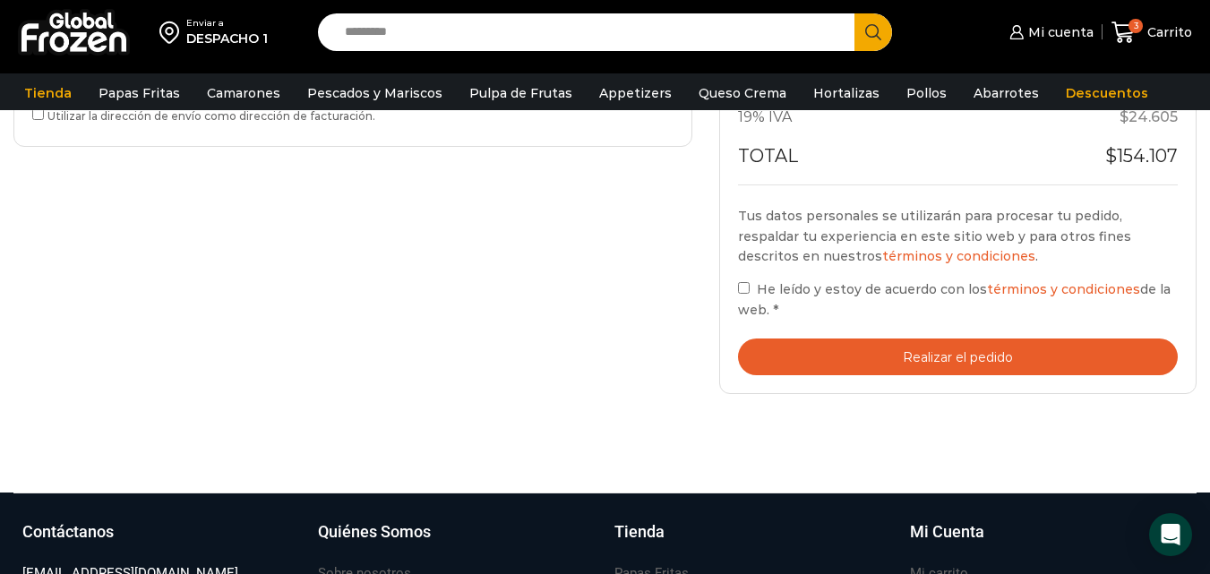
click at [744, 281] on label "He leído y estoy de acuerdo con los términos y condiciones de la web. *" at bounding box center [958, 299] width 440 height 41
click at [814, 344] on button "Realizar el pedido" at bounding box center [958, 357] width 440 height 37
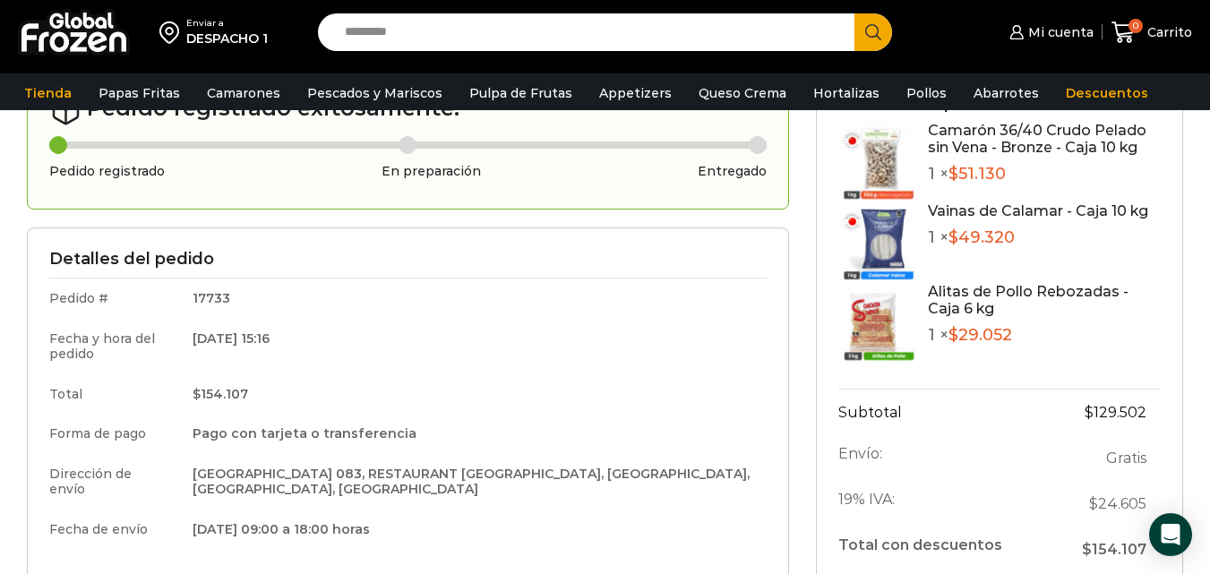
scroll to position [125, 0]
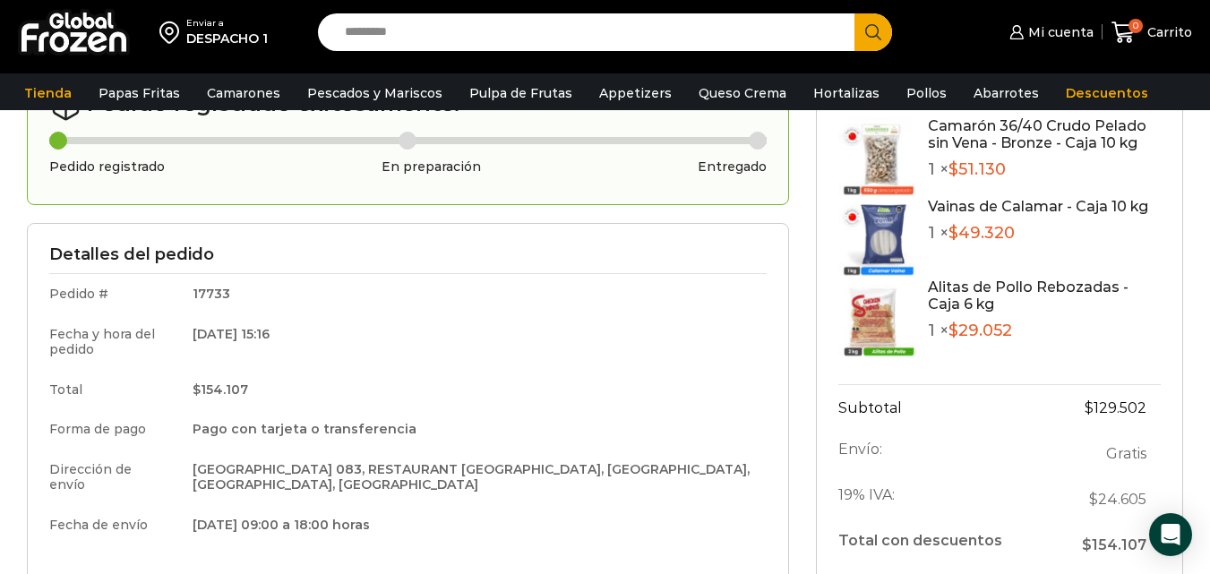
click at [971, 193] on div "Camarón 36/40 Crudo Pelado sin Vena - Bronze - Caja 10 kg 1 × $ 51.130" at bounding box center [1044, 157] width 233 height 81
